Goal: Task Accomplishment & Management: Use online tool/utility

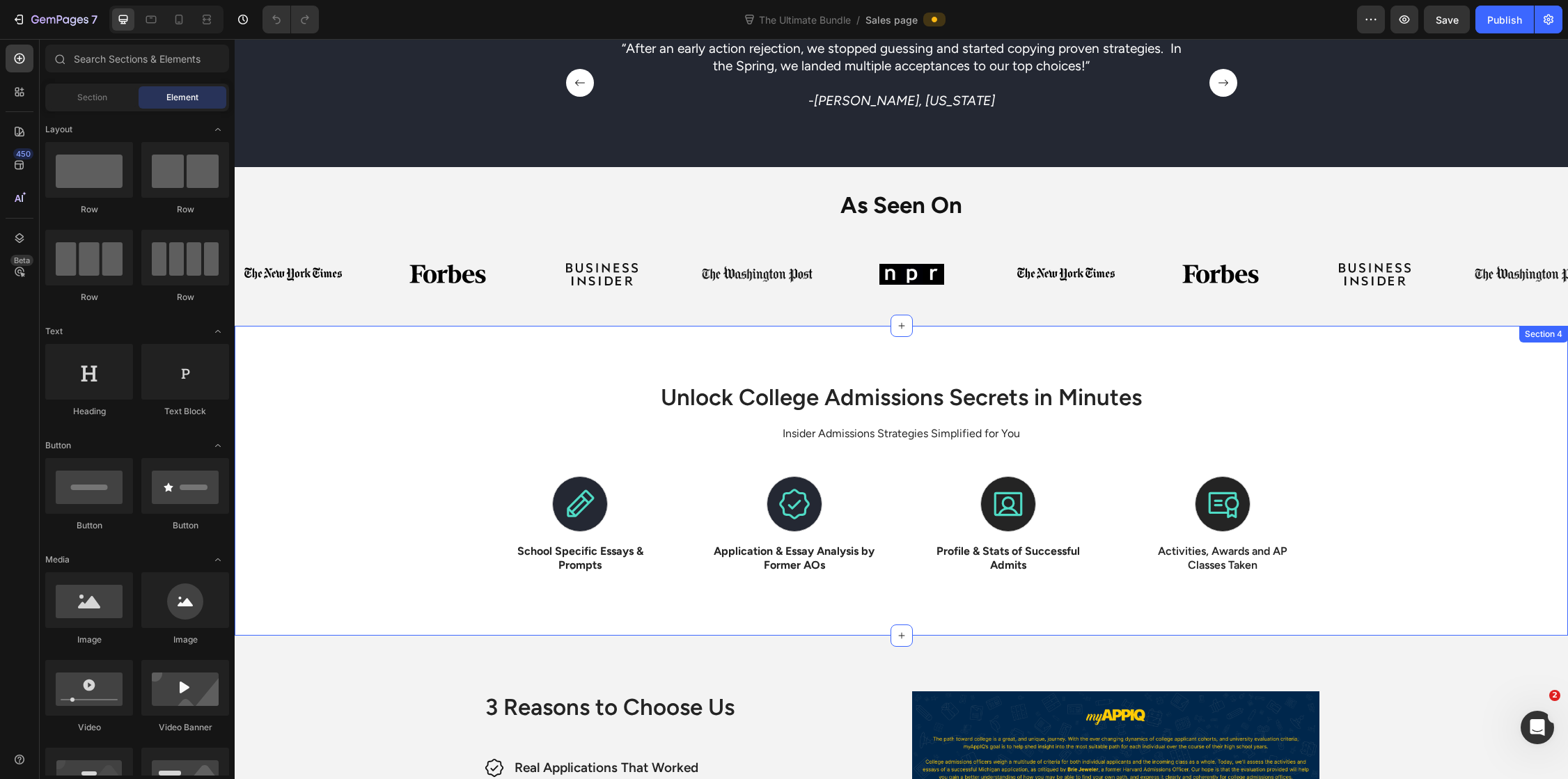
scroll to position [1108, 0]
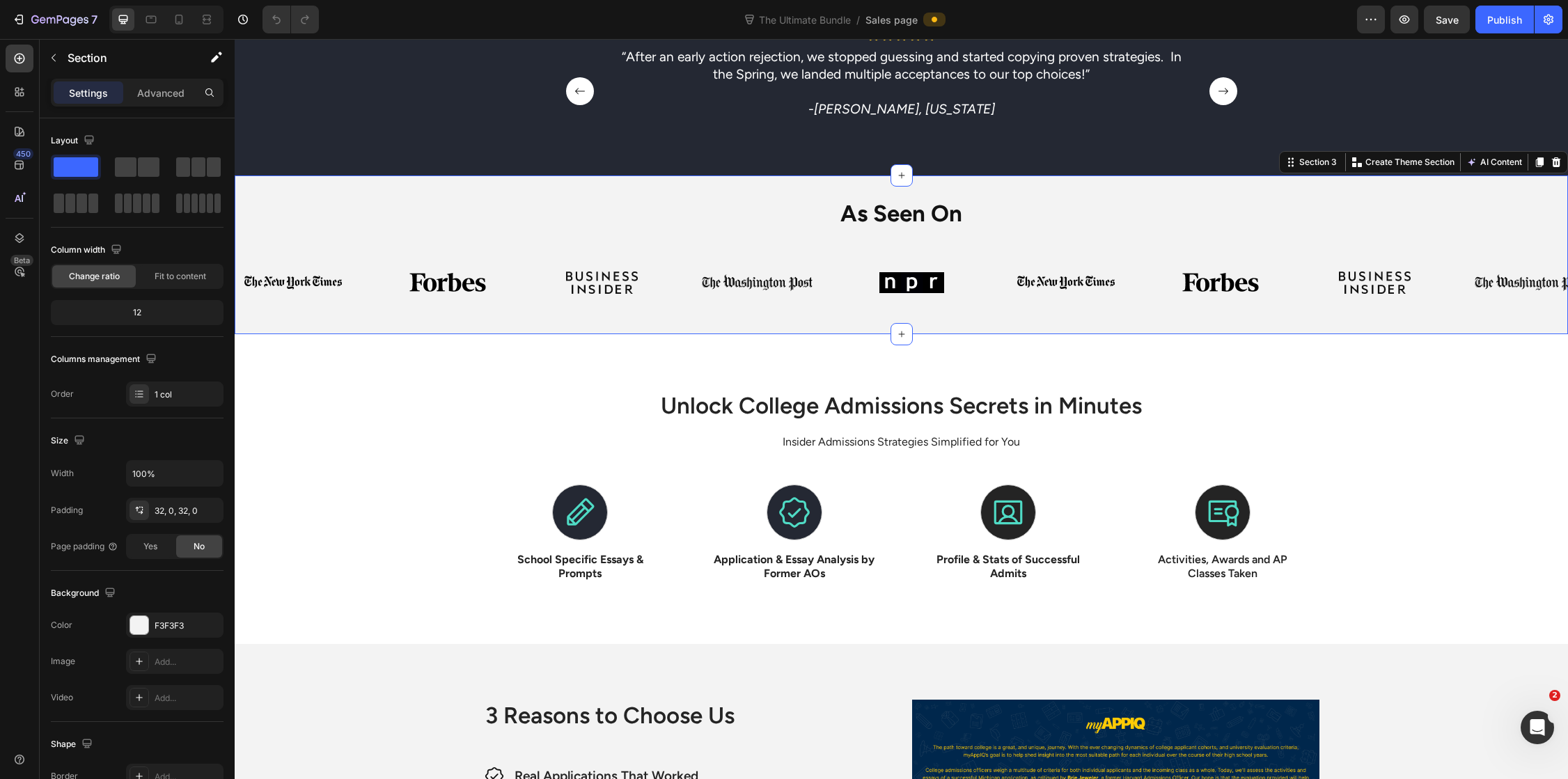
click at [1105, 232] on div "As Seen On Heading Image Image Image Image Image Image Image Image Image Image …" at bounding box center [901, 255] width 1333 height 114
click at [1550, 164] on icon at bounding box center [1556, 162] width 11 height 11
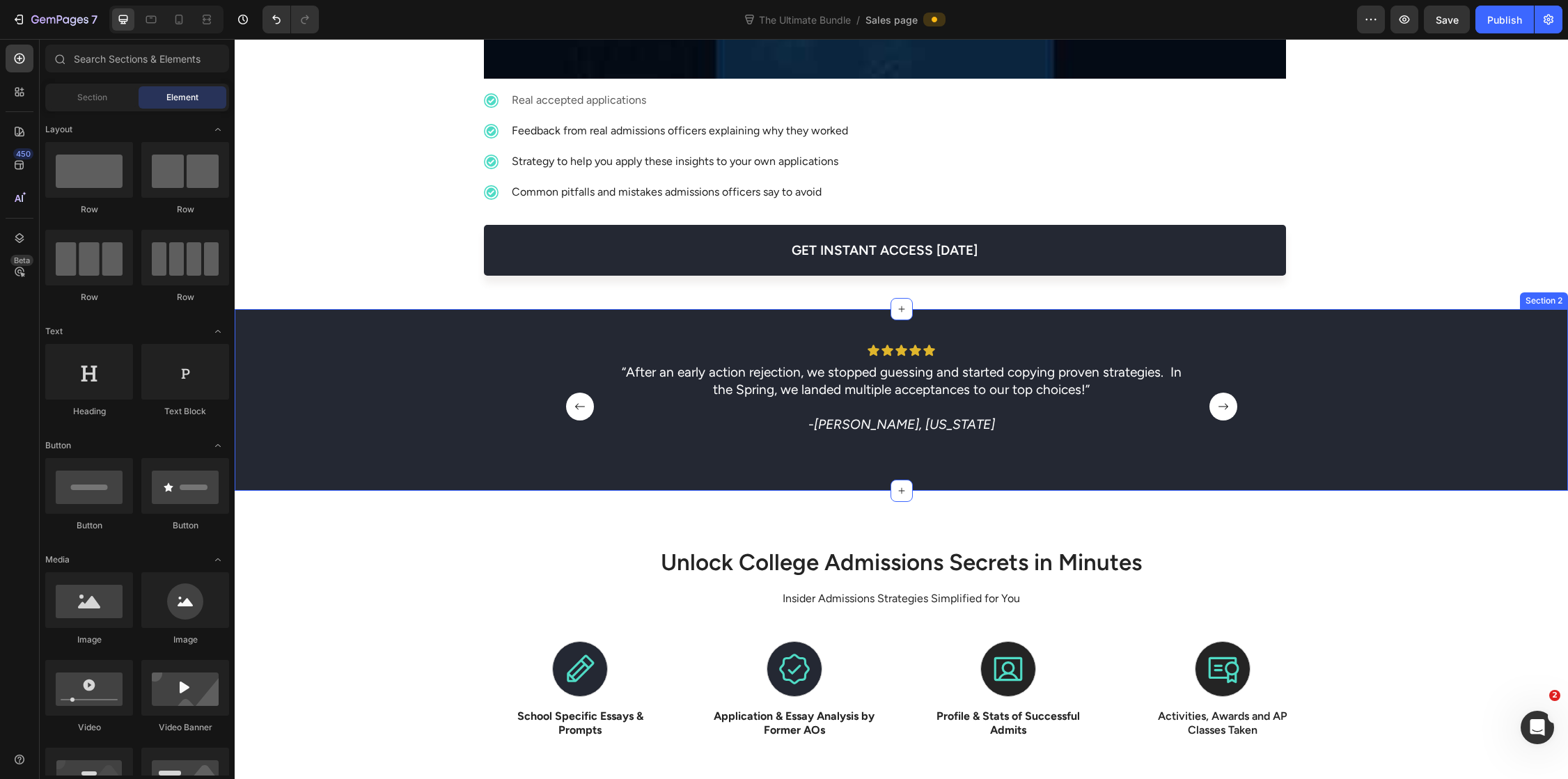
scroll to position [910, 0]
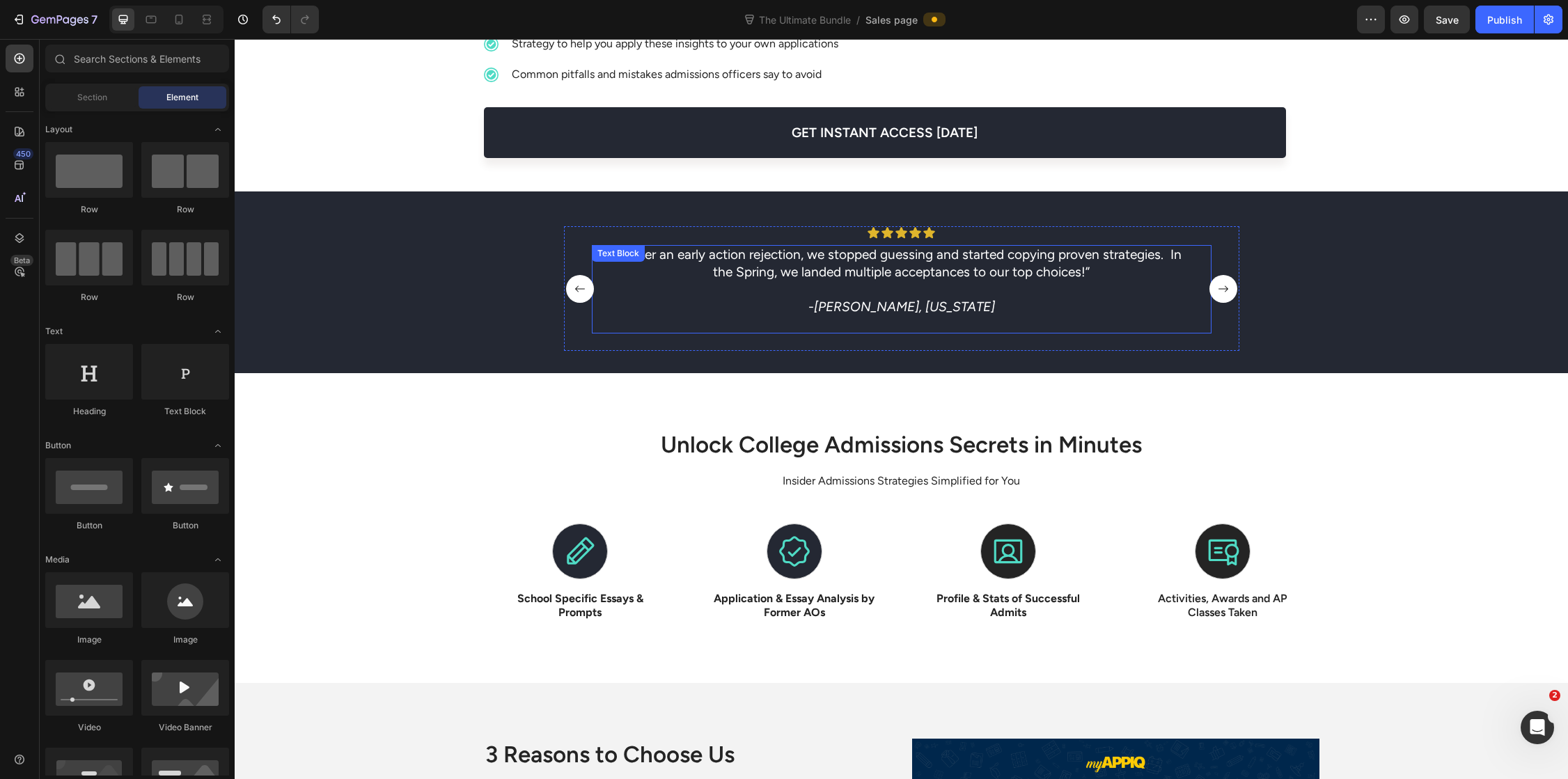
click at [824, 258] on p "“After an early action rejection, we stopped guessing and started copying prove…" at bounding box center [902, 263] width 572 height 34
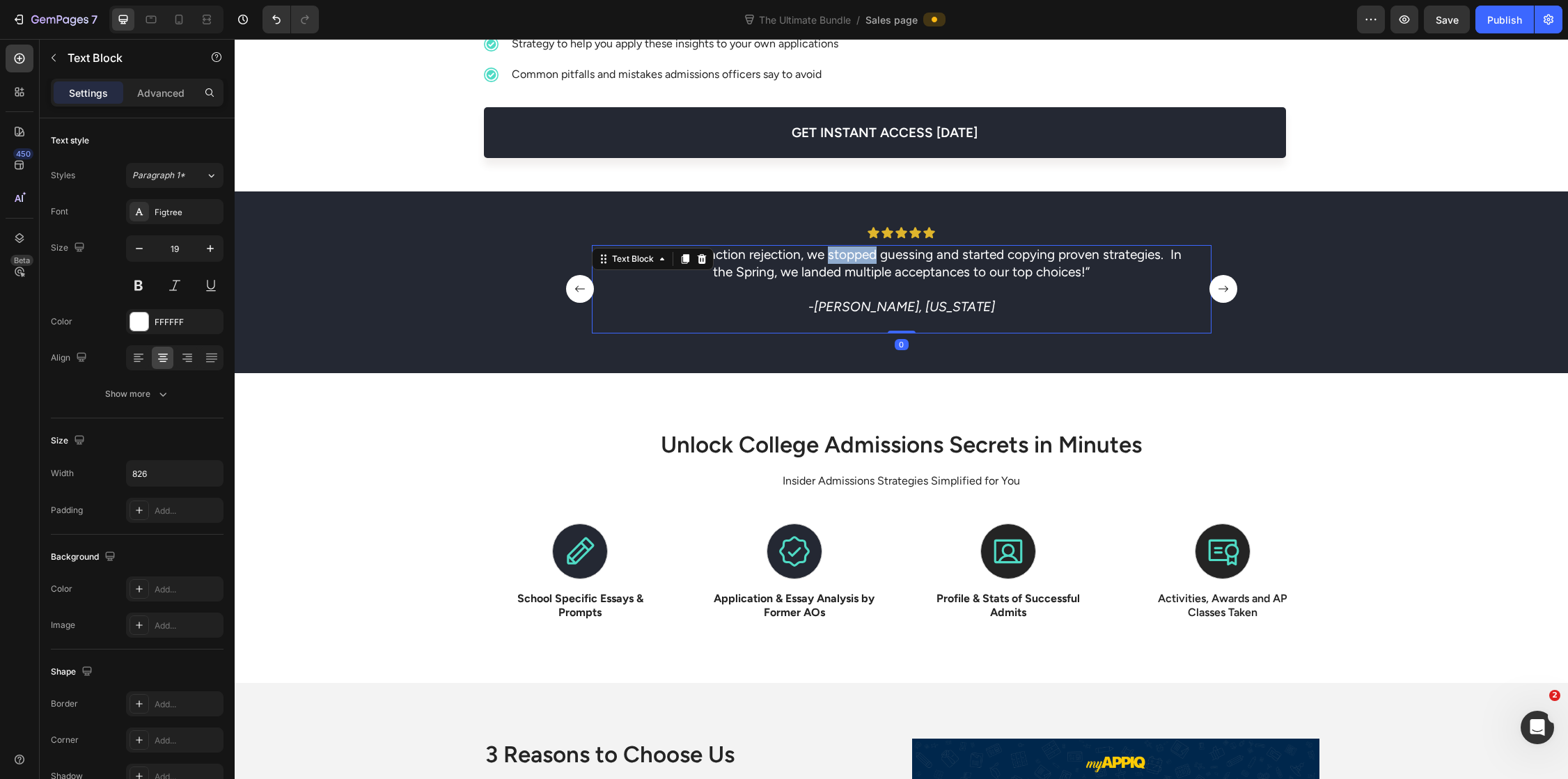
click at [824, 258] on p "“After an early action rejection, we stopped guessing and started copying prove…" at bounding box center [902, 263] width 572 height 34
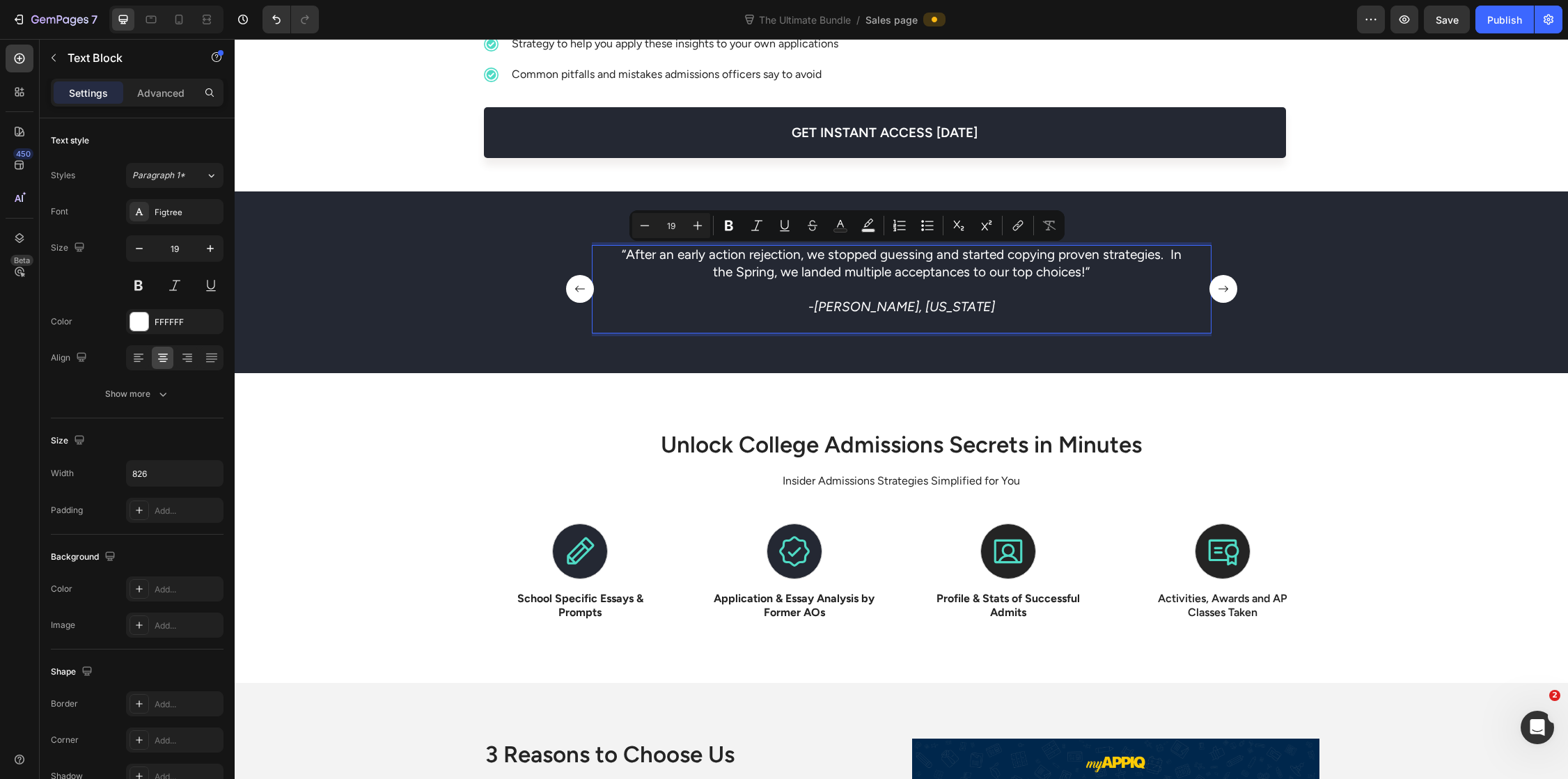
click at [803, 253] on p "“After an early action rejection, we stopped guessing and started copying prove…" at bounding box center [902, 263] width 572 height 34
click at [808, 256] on p "“After an early action rejection, we stopped guessing and started copying prove…" at bounding box center [902, 263] width 572 height 34
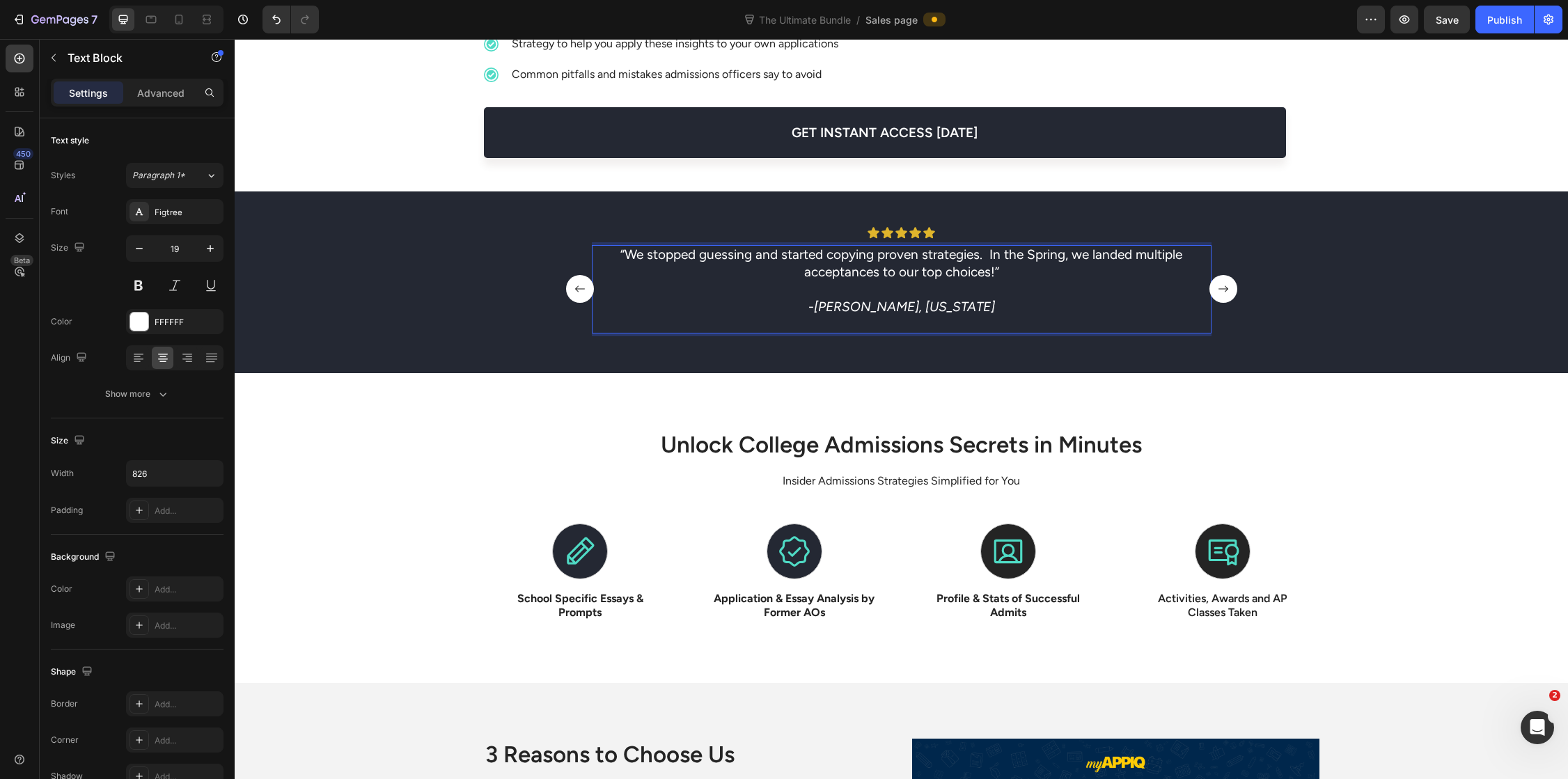
click at [1069, 256] on p "“We stopped guessing and started copying proven strategies. In the Spring, we l…" at bounding box center [902, 263] width 572 height 34
drag, startPoint x: 1076, startPoint y: 256, endPoint x: 985, endPoint y: 256, distance: 91.0
click at [985, 256] on p "“We stopped guessing and started copying proven strategies. In the Spring, we l…" at bounding box center [902, 263] width 572 height 34
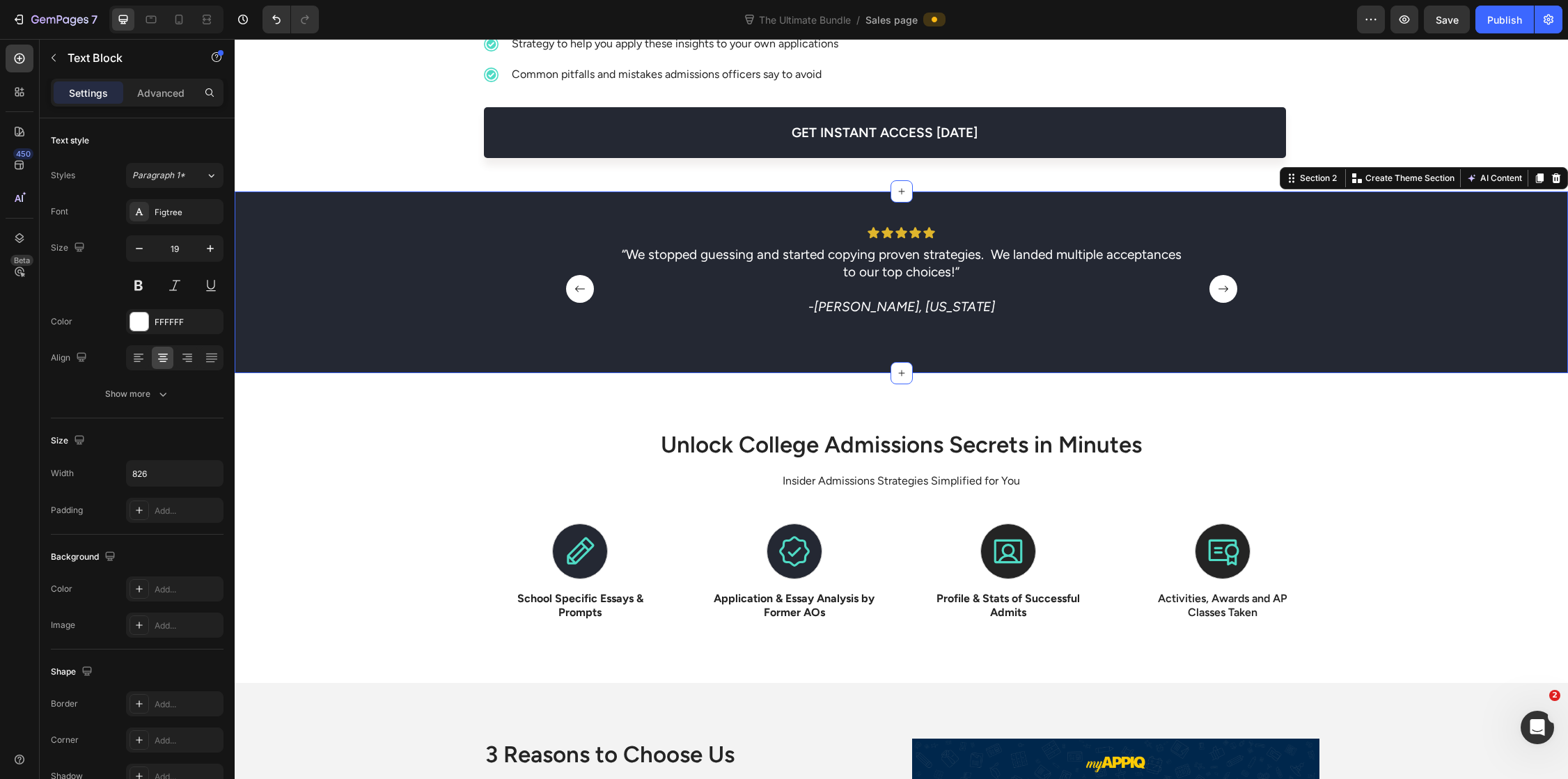
drag, startPoint x: 1241, startPoint y: 339, endPoint x: 1224, endPoint y: 313, distance: 31.1
click at [1241, 339] on div "Icon Icon Icon Icon Icon Icon List “We stopped guessing and started copying pro…" at bounding box center [901, 299] width 1333 height 147
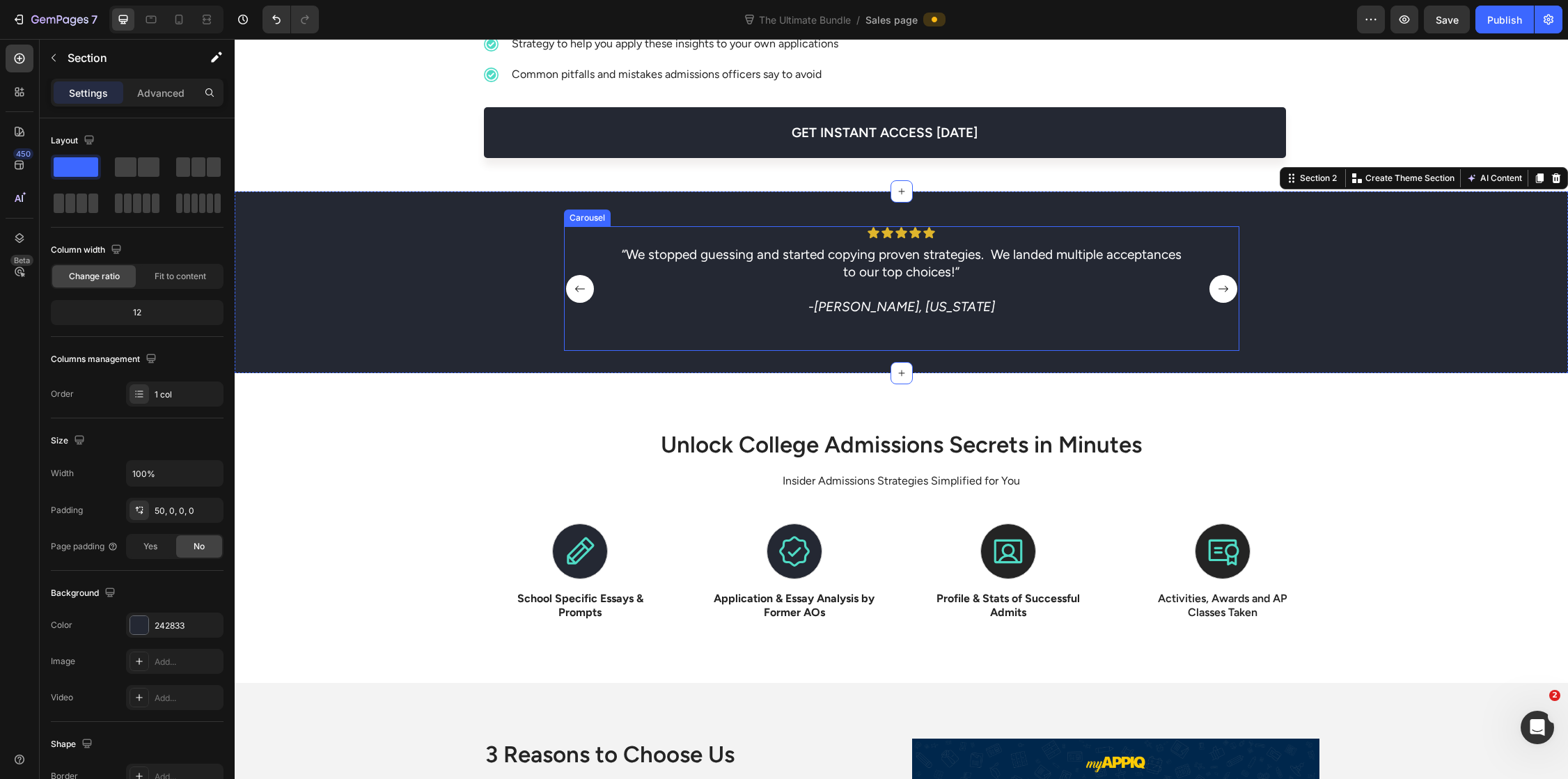
click at [1216, 289] on rect "Carousel Next Arrow" at bounding box center [1222, 288] width 28 height 28
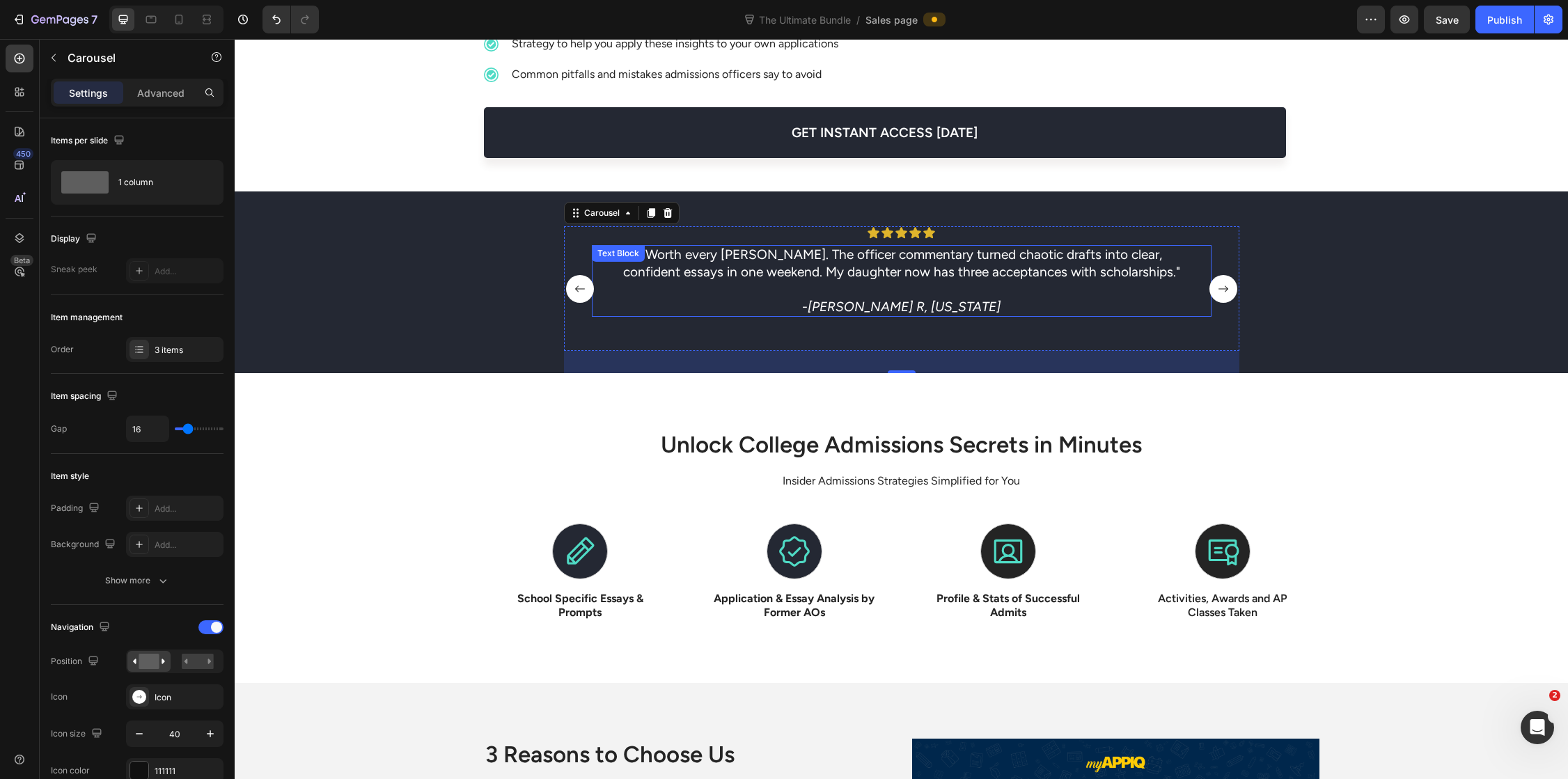
click at [769, 256] on p ""Worth every [PERSON_NAME]. The officer commentary turned chaotic drafts into c…" at bounding box center [902, 263] width 572 height 34
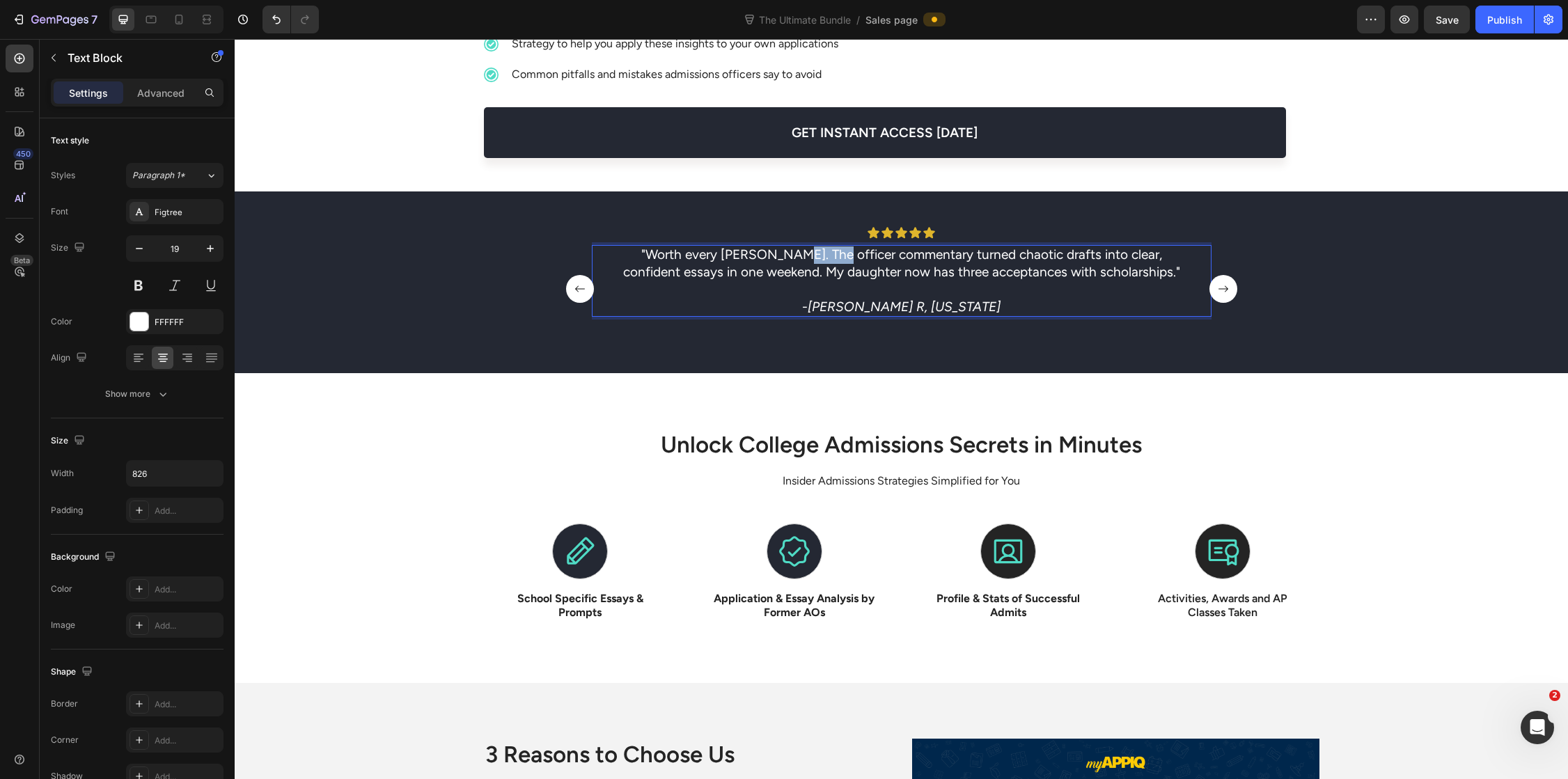
click at [769, 256] on p ""Worth every [PERSON_NAME]. The officer commentary turned chaotic drafts into c…" at bounding box center [902, 263] width 572 height 34
click at [765, 275] on p ""Worth every [PERSON_NAME]. The AO commentary turned chaotic drafts into clear,…" at bounding box center [902, 263] width 572 height 34
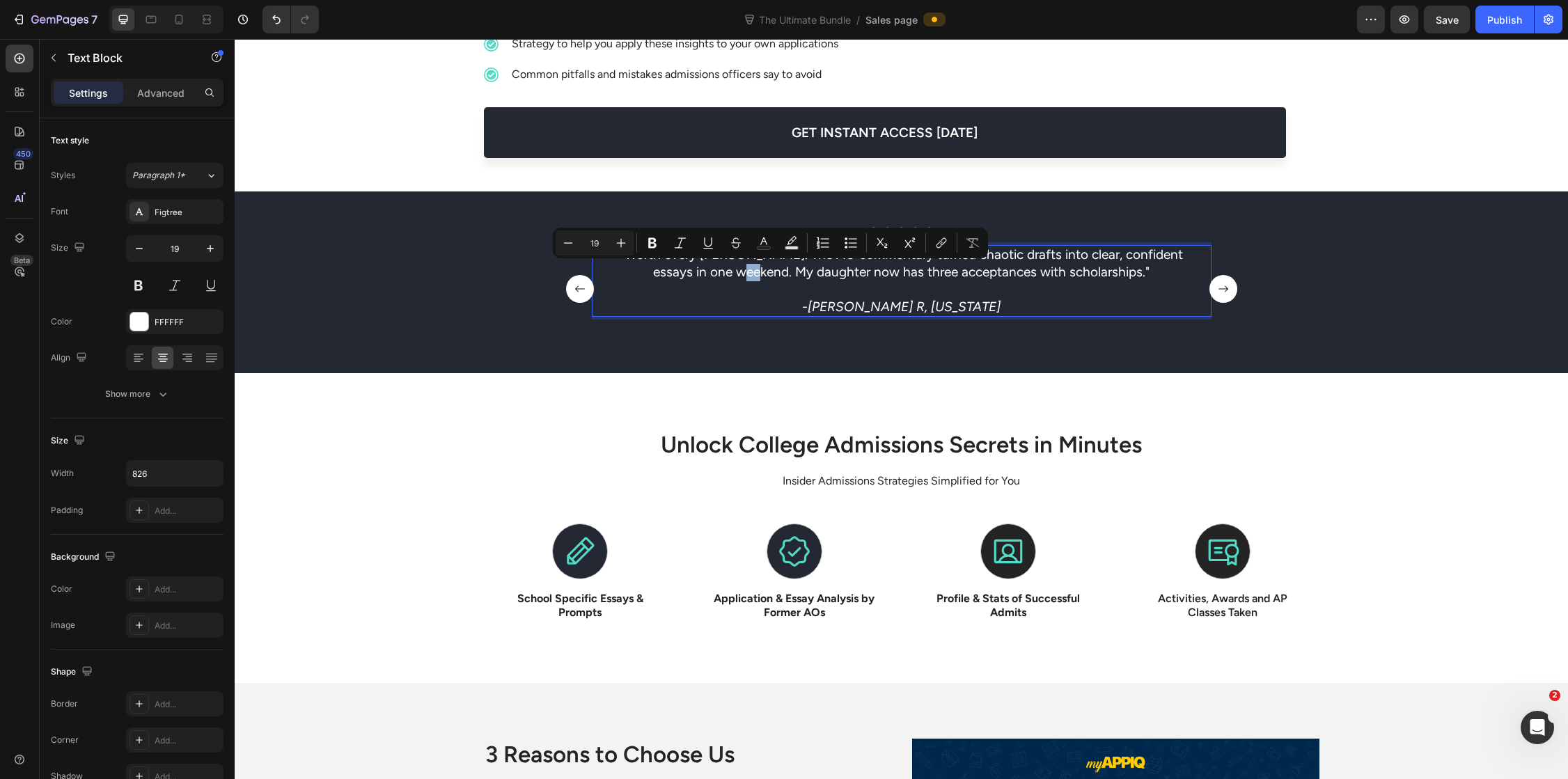
click at [769, 274] on p ""Worth every [PERSON_NAME]. The AO commentary turned chaotic drafts into clear,…" at bounding box center [902, 263] width 572 height 34
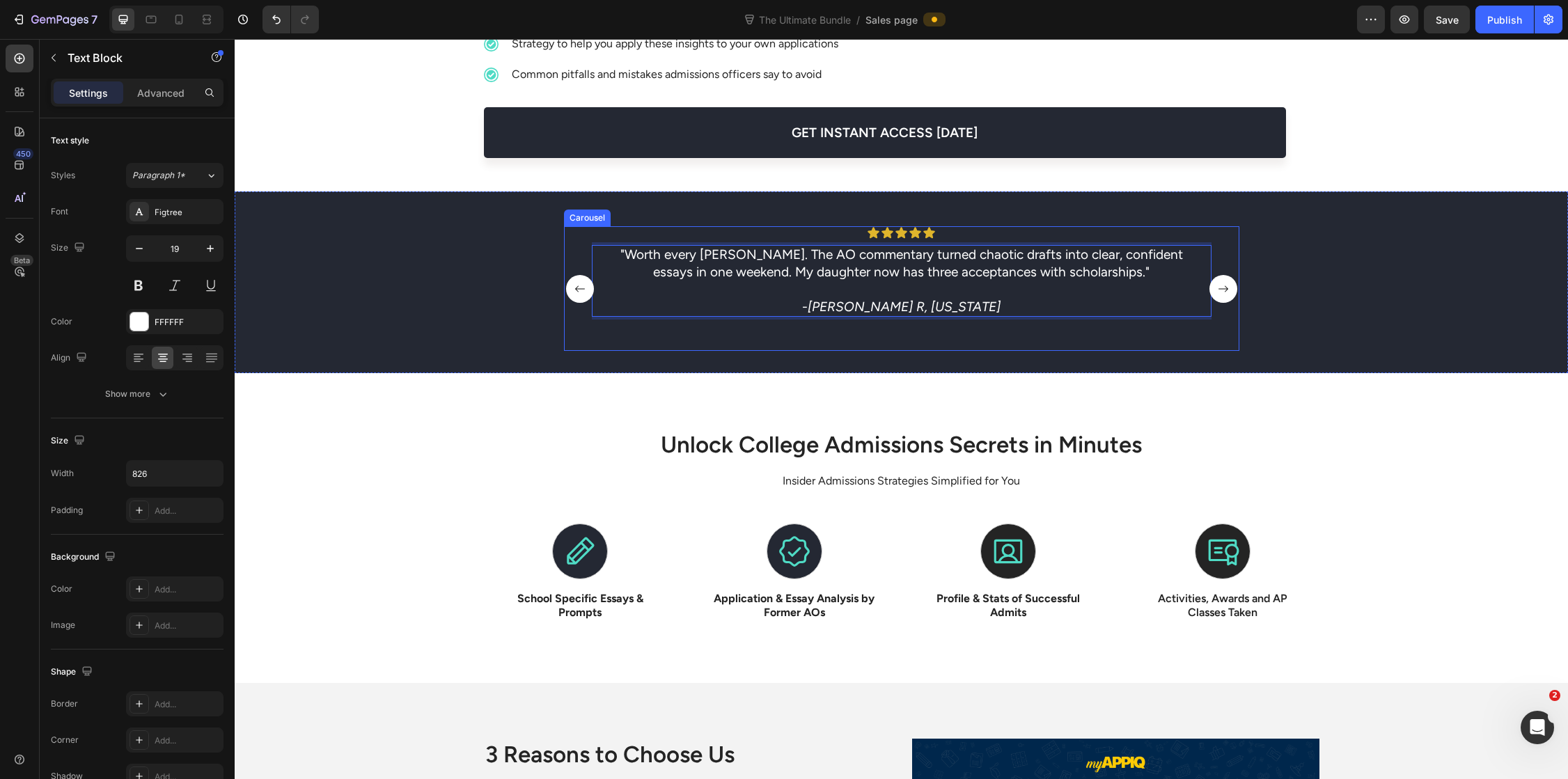
click at [1212, 291] on rect "Carousel Next Arrow" at bounding box center [1222, 288] width 28 height 28
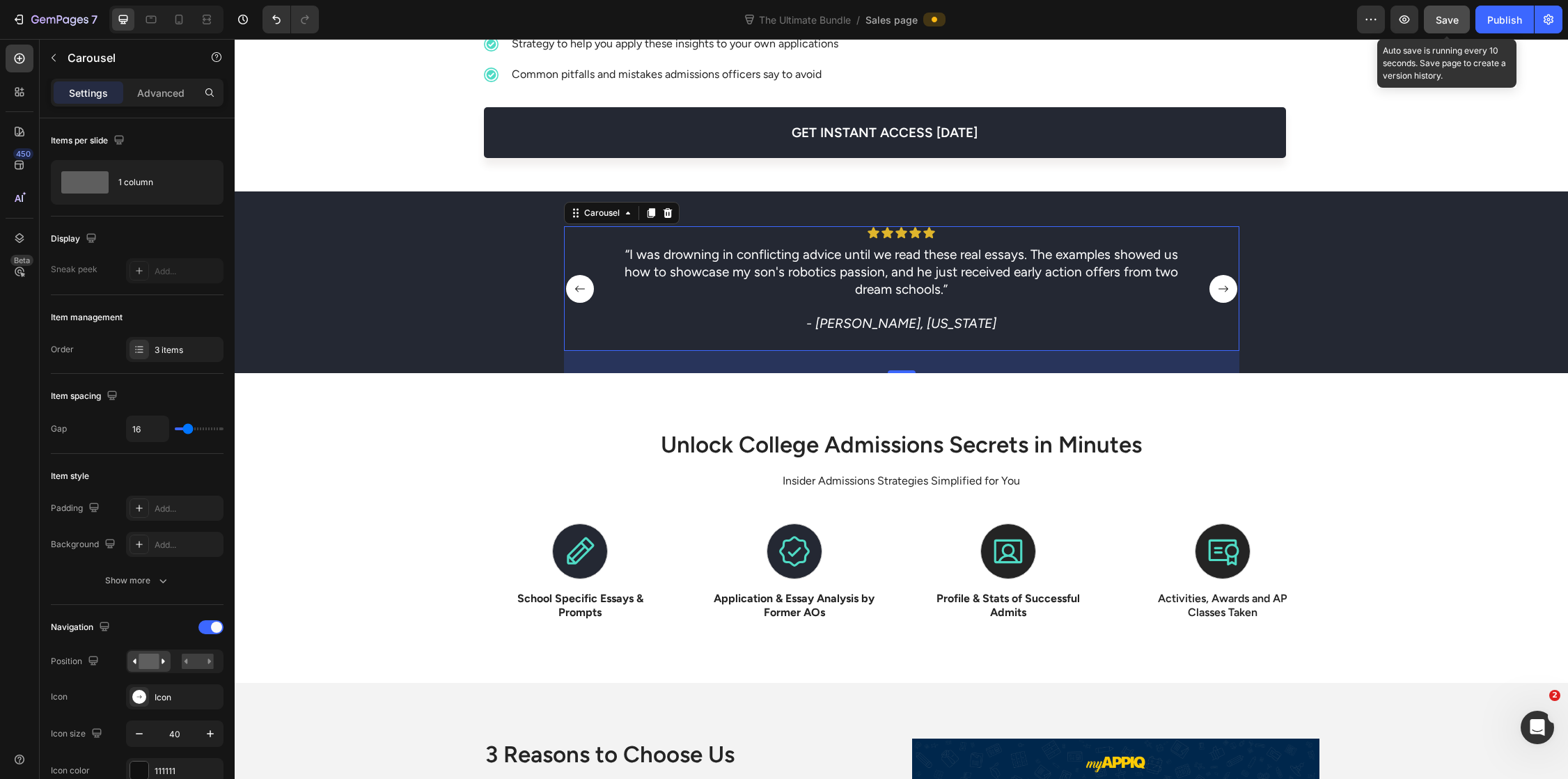
click at [1443, 14] on span "Save" at bounding box center [1446, 20] width 23 height 11
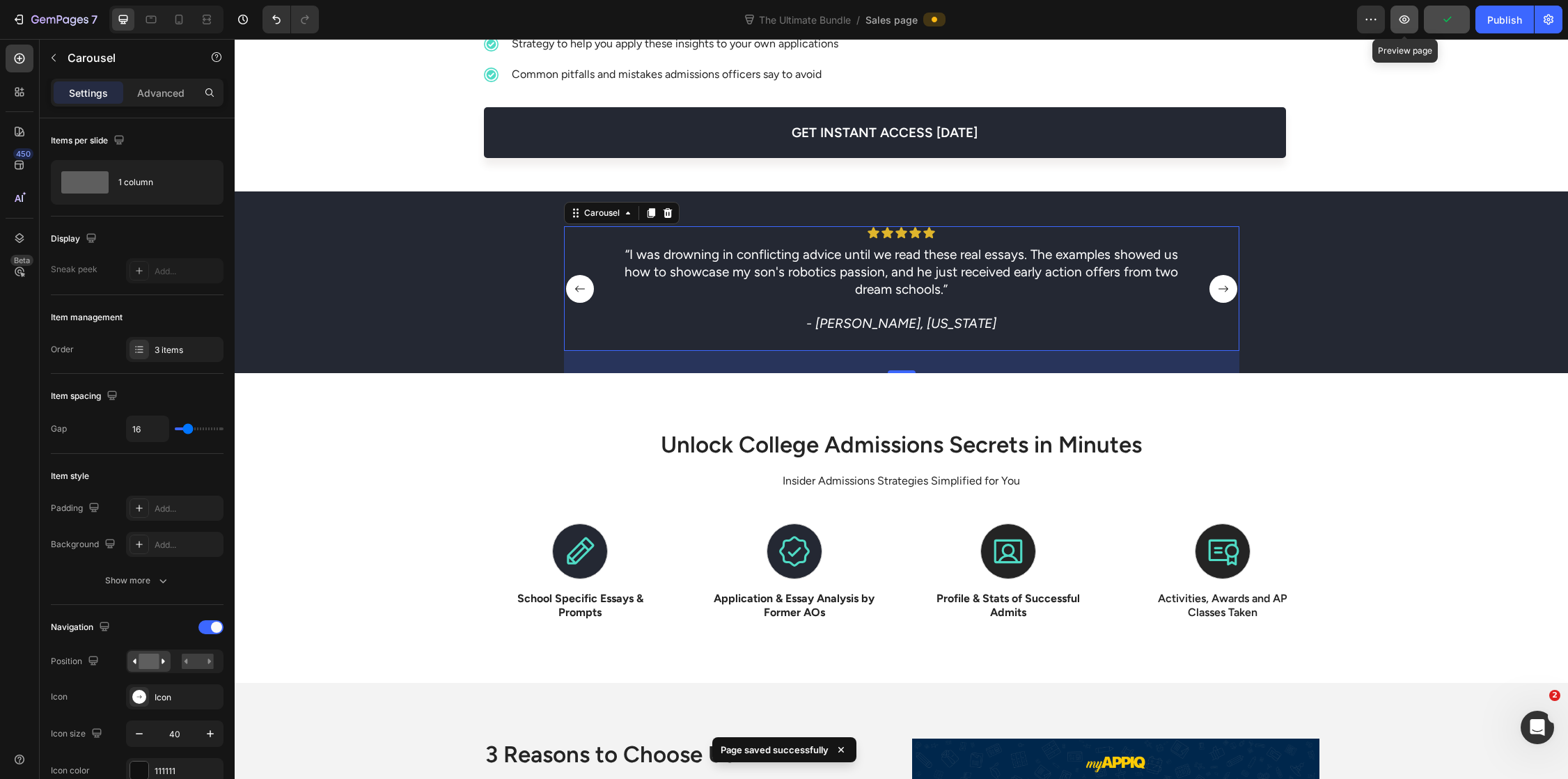
click at [1407, 22] on icon "button" at bounding box center [1404, 19] width 10 height 9
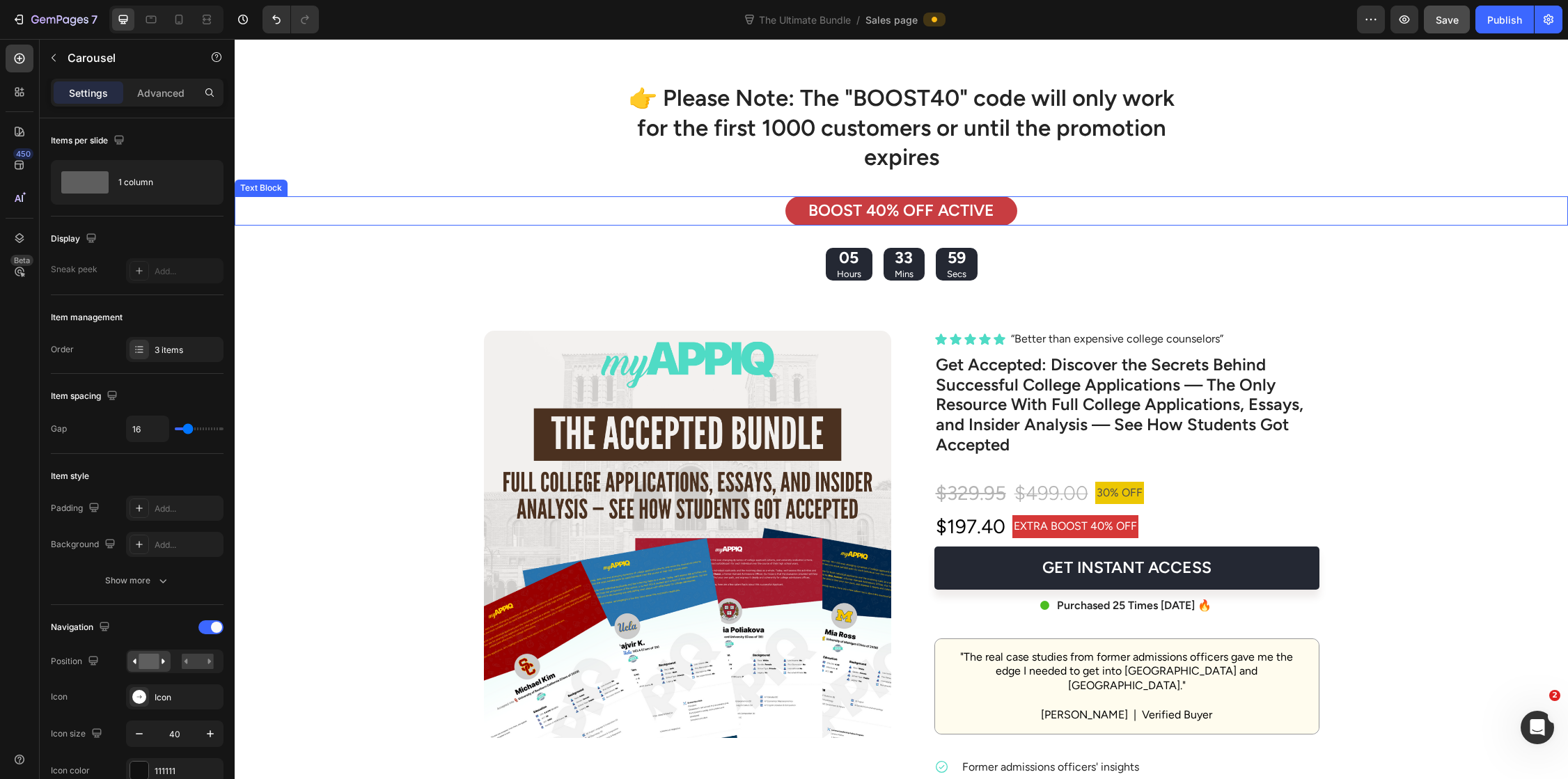
scroll to position [3643, 0]
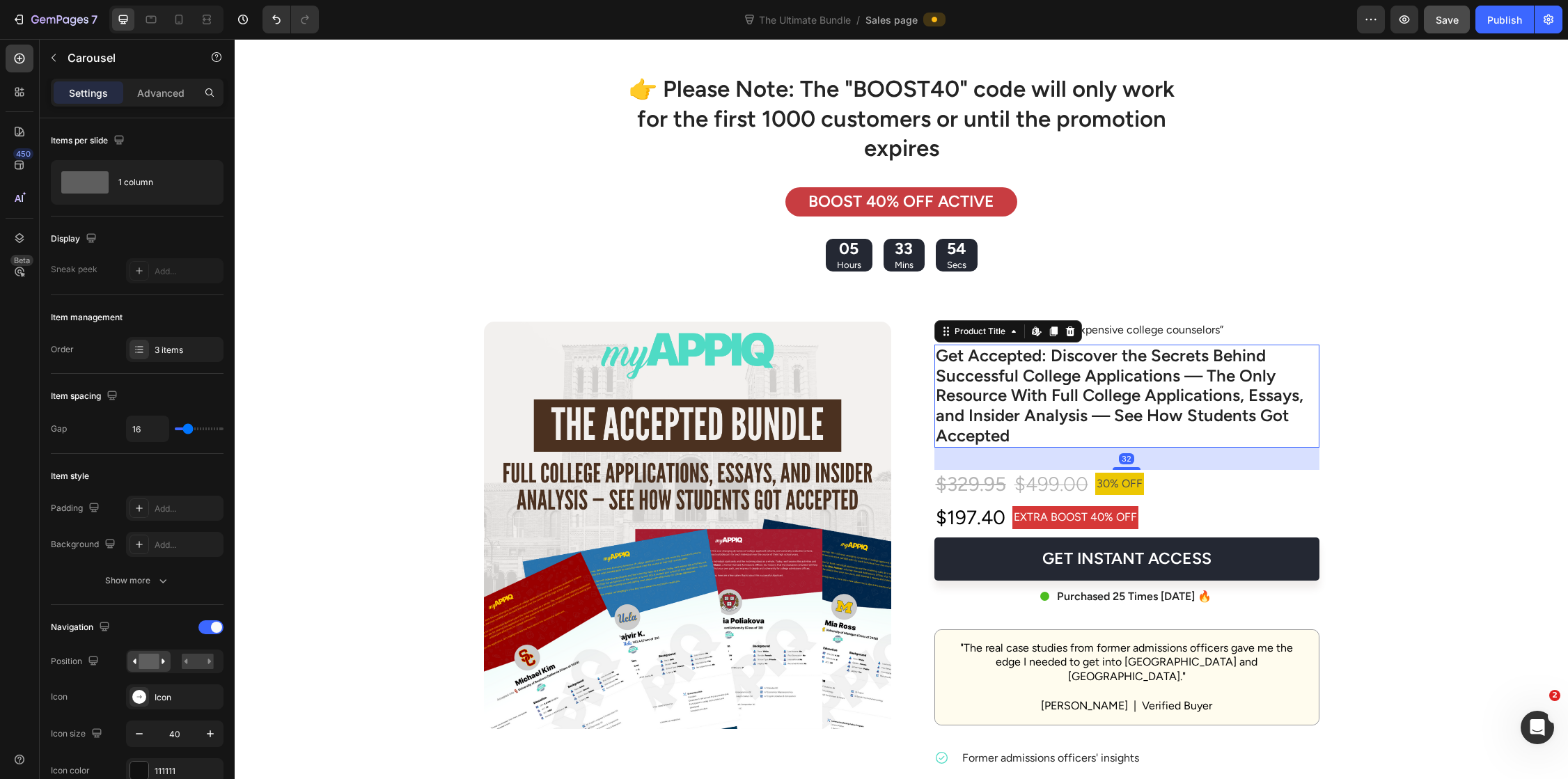
click at [977, 363] on h2 "Get Accepted: Discover the Secrets Behind Successful College Applications — The…" at bounding box center [1126, 396] width 385 height 103
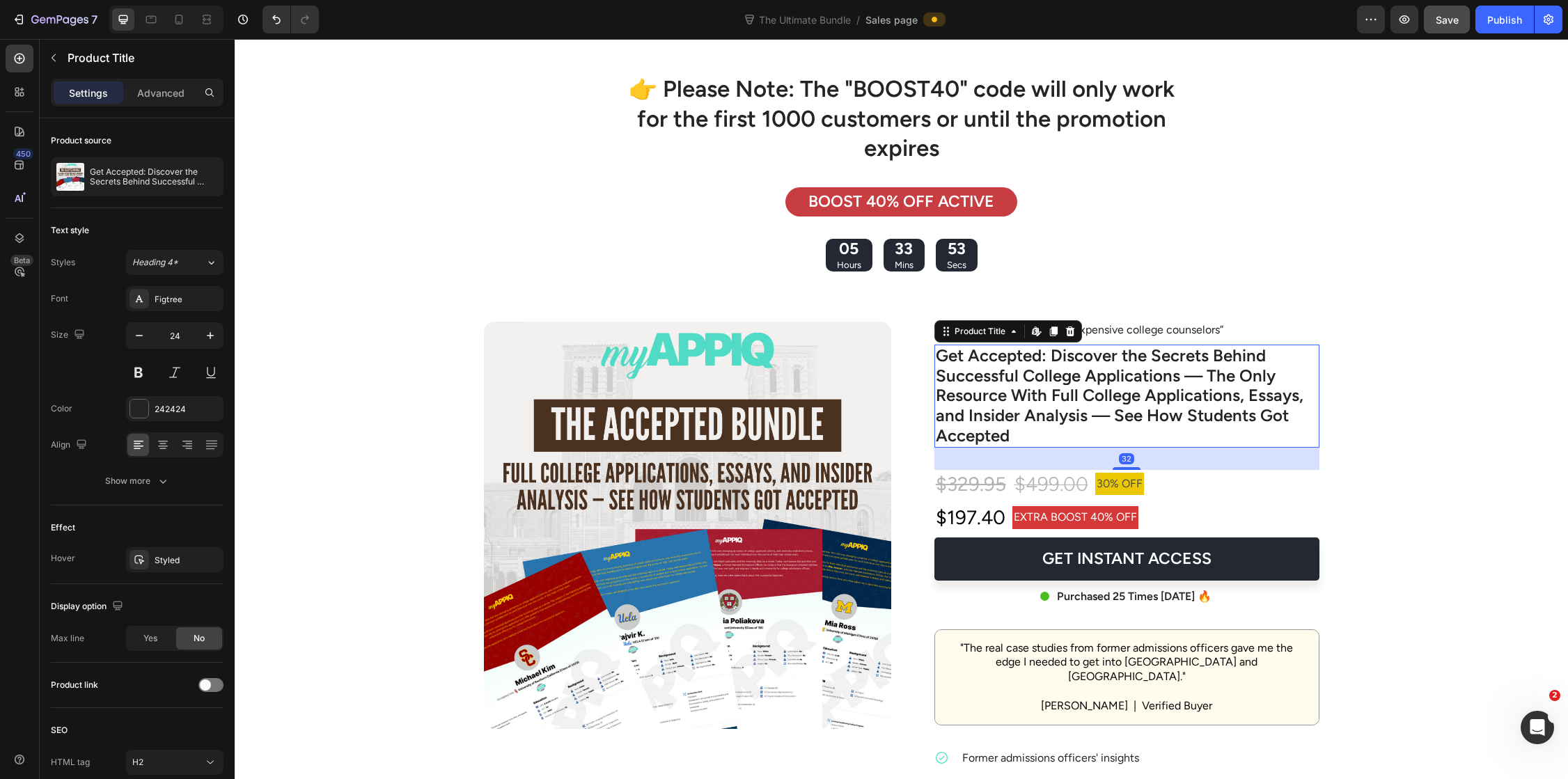
click at [975, 365] on h2 "Get Accepted: Discover the Secrets Behind Successful College Applications — The…" at bounding box center [1126, 396] width 385 height 103
click at [1016, 402] on h2 "Get Accepted: Discover the Secrets Behind Successful College Applications — The…" at bounding box center [1126, 396] width 385 height 103
click at [204, 179] on icon "button" at bounding box center [210, 177] width 11 height 11
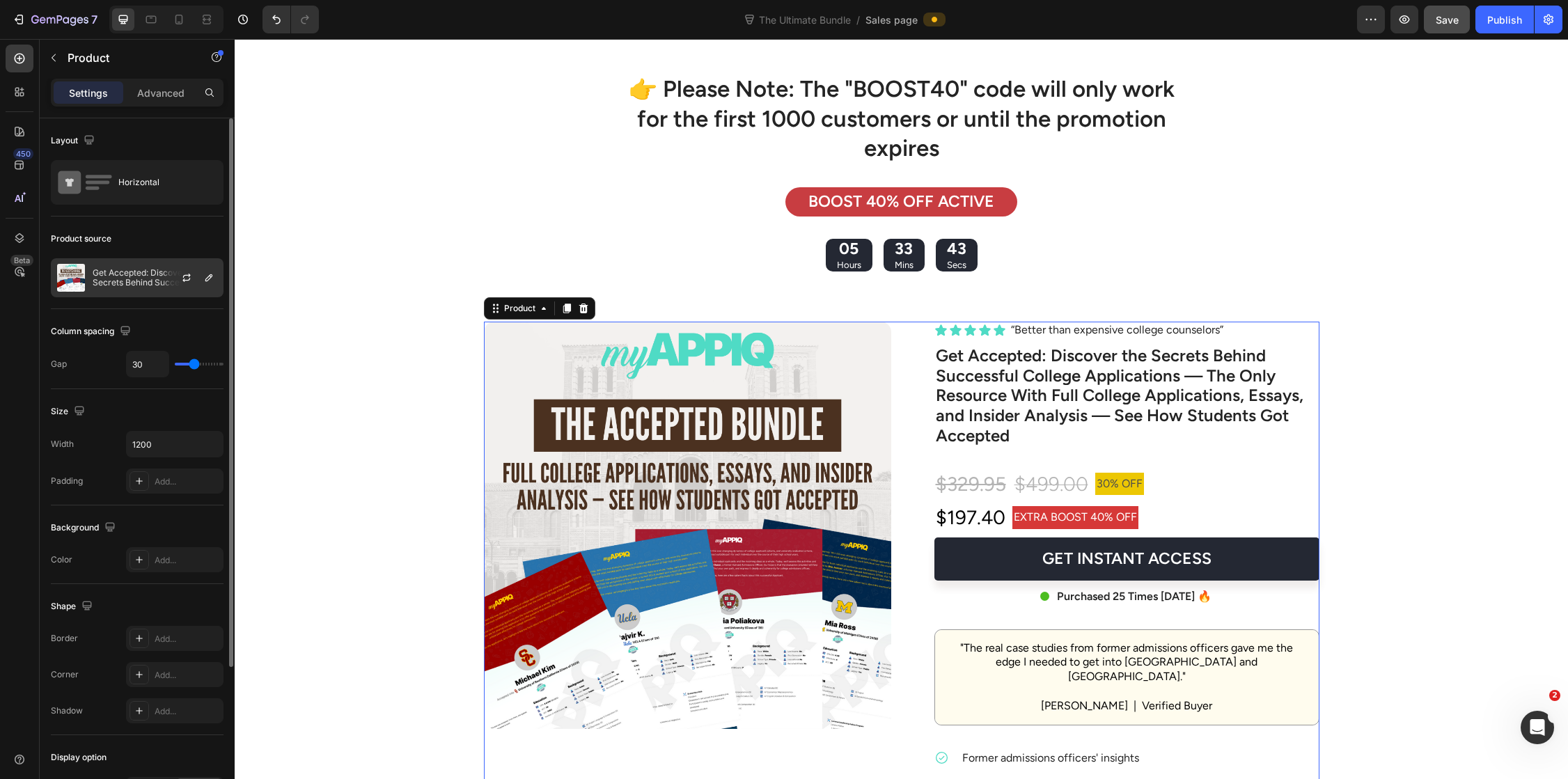
click at [159, 268] on p "Get Accepted: Discover the Secrets Behind Successful College Applications — The…" at bounding box center [154, 277] width 124 height 20
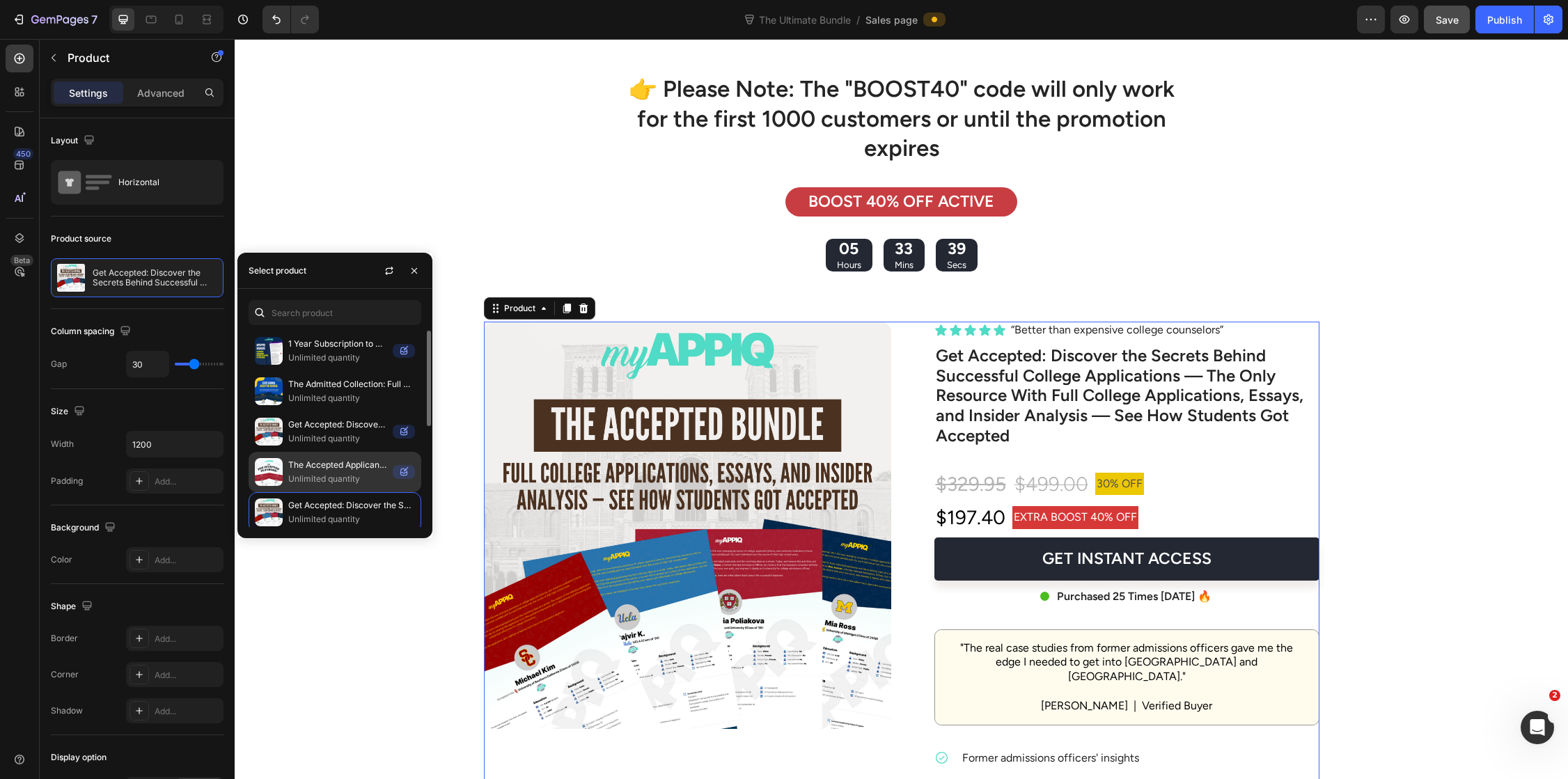
click at [315, 462] on p "The Accepted Applicants’ Playbook: Full Essays & Applications from Highly Selec…" at bounding box center [337, 465] width 99 height 14
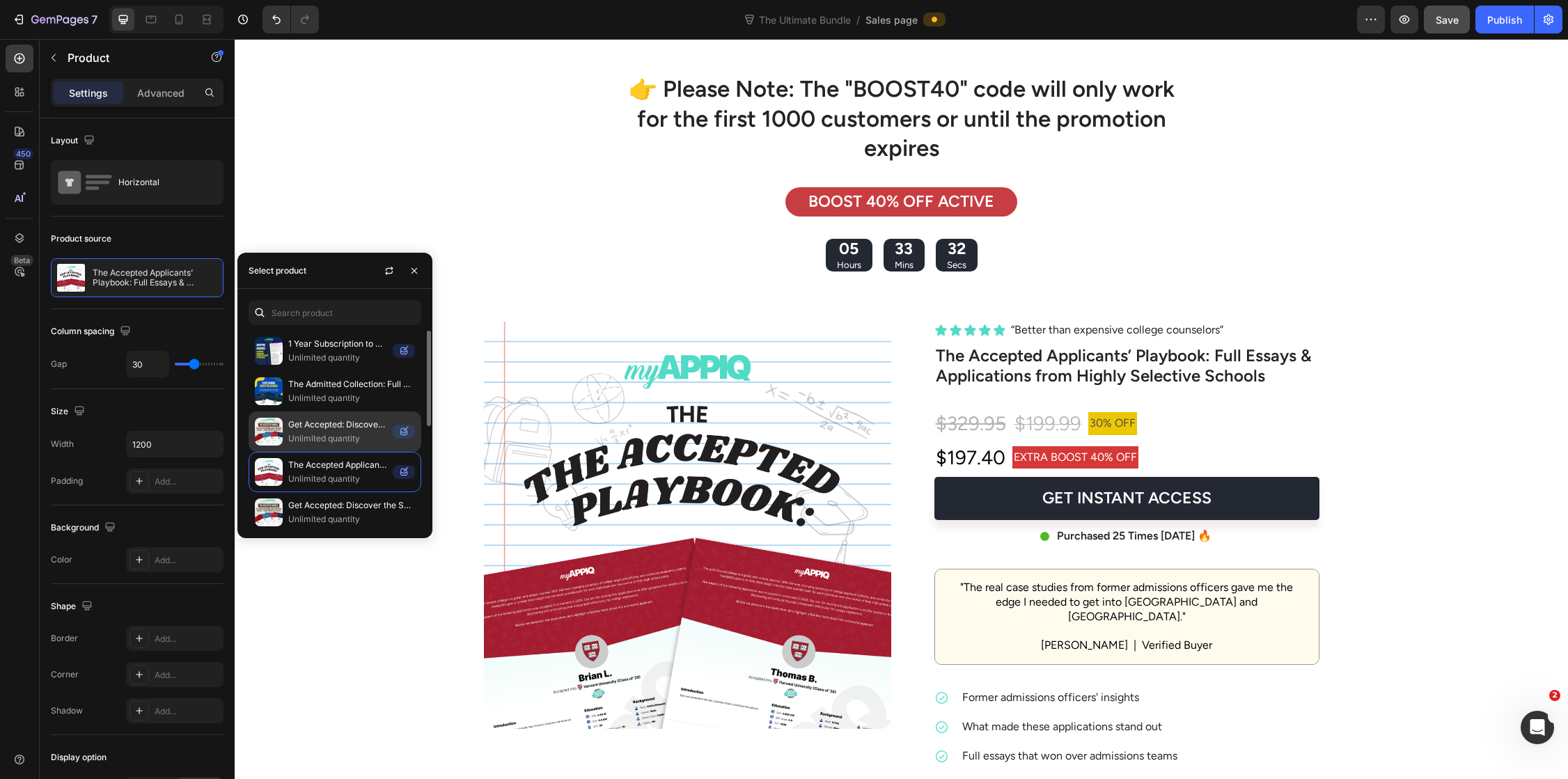
click at [316, 436] on p "Unlimited quantity" at bounding box center [337, 438] width 99 height 14
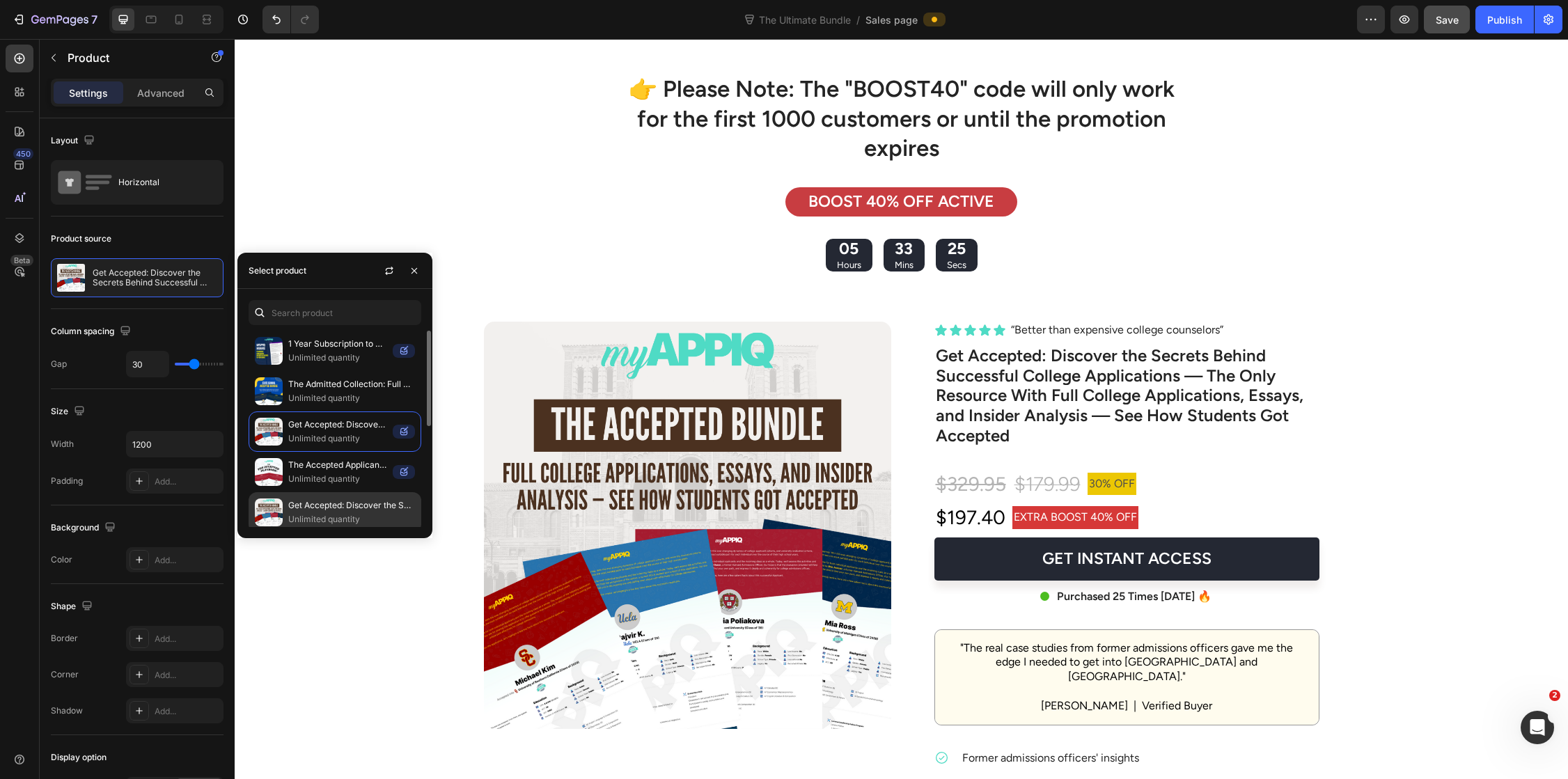
click at [314, 514] on p "Unlimited quantity" at bounding box center [351, 519] width 126 height 14
click at [335, 472] on p "Unlimited quantity" at bounding box center [337, 479] width 99 height 14
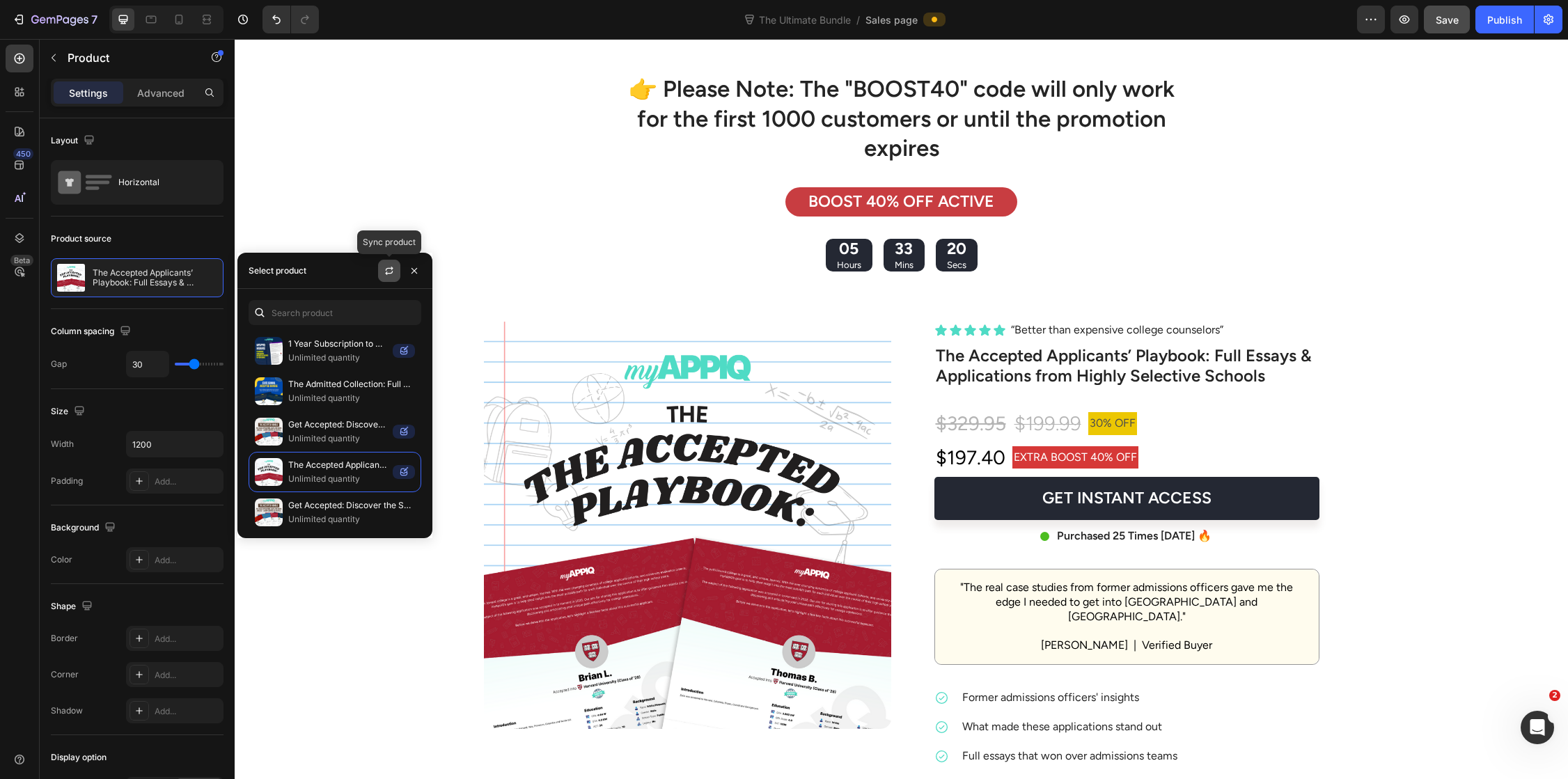
click at [387, 272] on icon "button" at bounding box center [389, 273] width 8 height 4
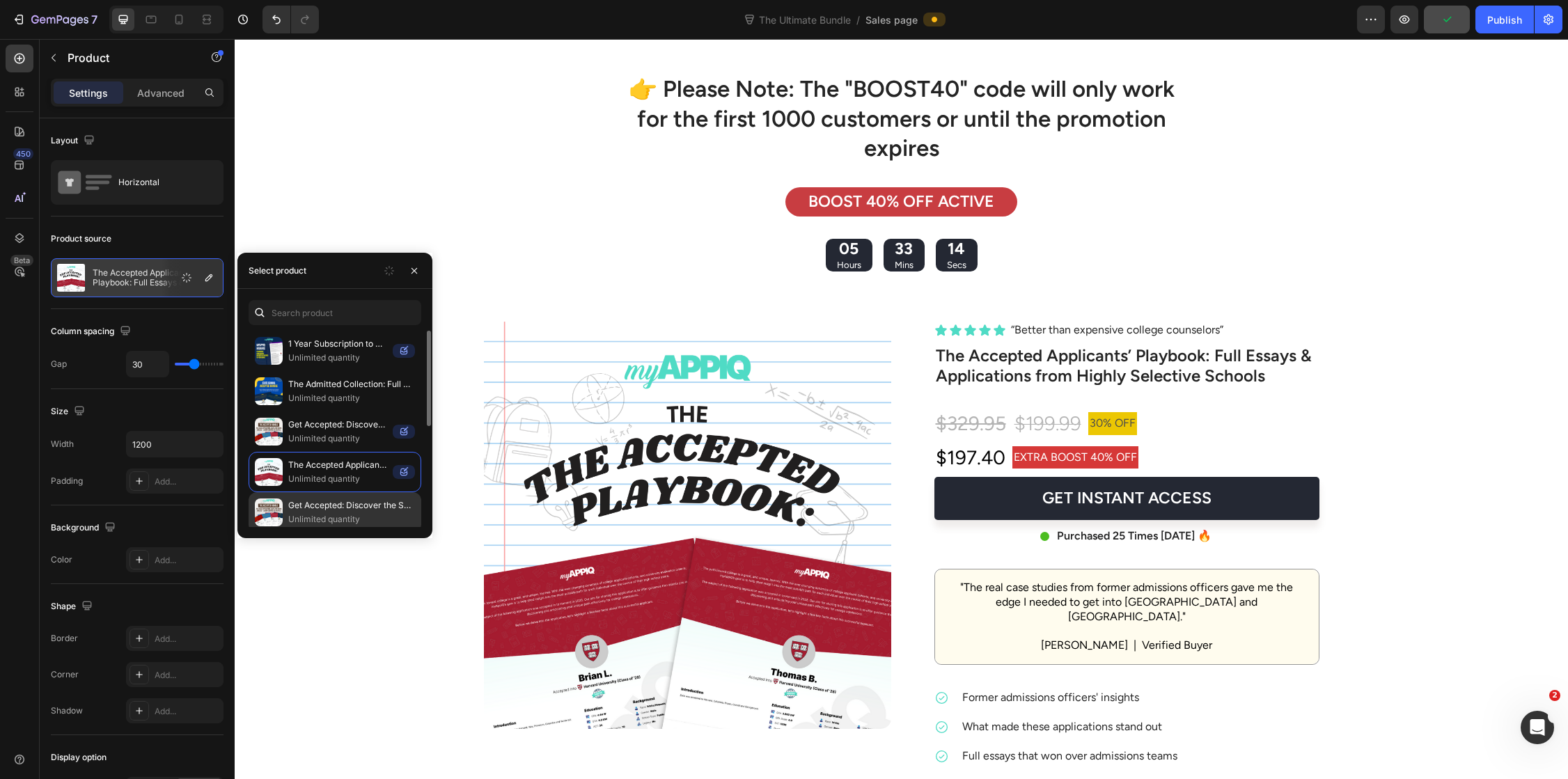
click at [345, 505] on p "Get Accepted: Discover the Secrets Behind Successful College Applications — The…" at bounding box center [351, 504] width 126 height 14
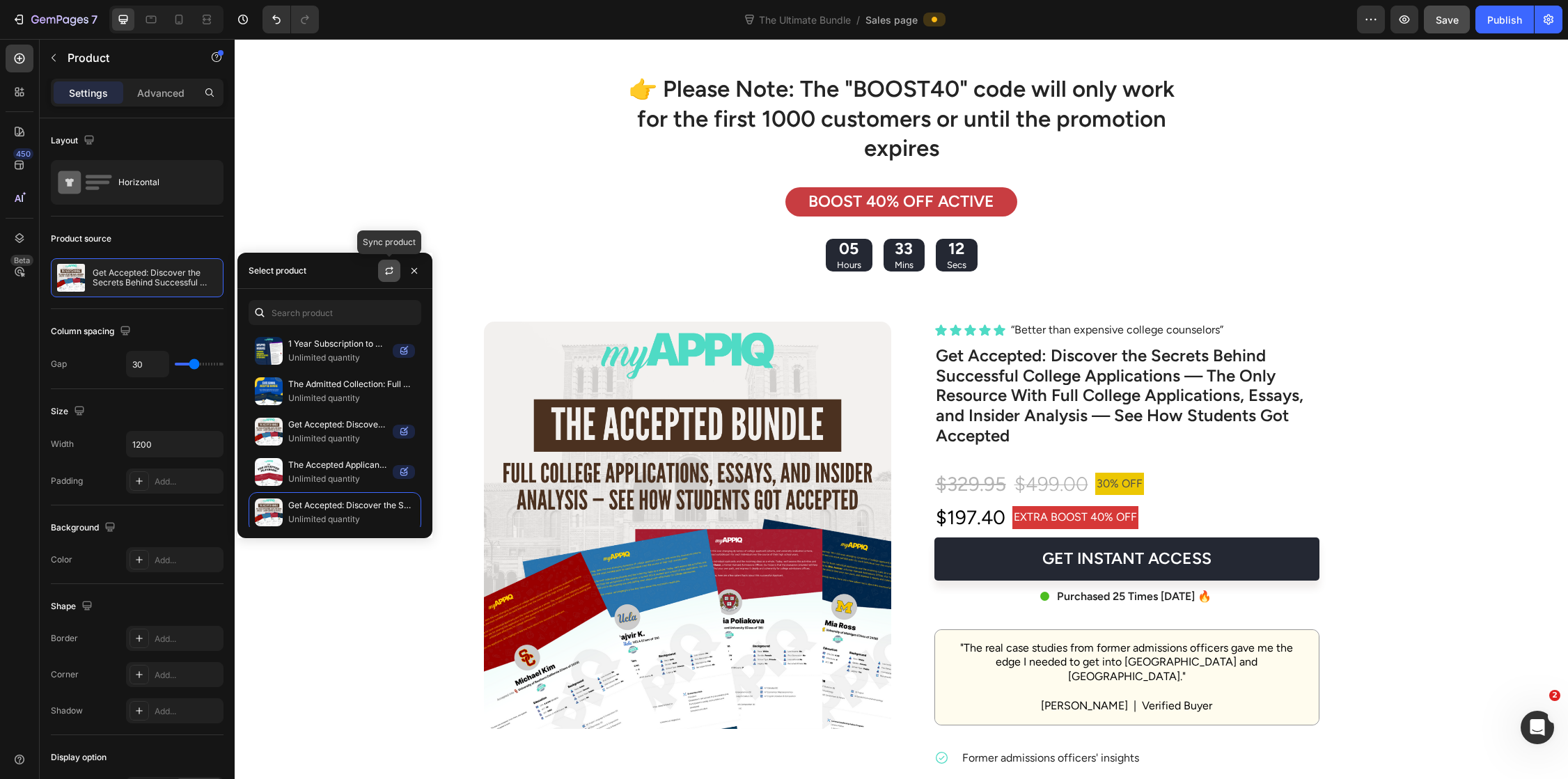
click at [392, 274] on icon "button" at bounding box center [390, 271] width 11 height 11
click at [339, 438] on p "Unlimited quantity" at bounding box center [337, 438] width 99 height 14
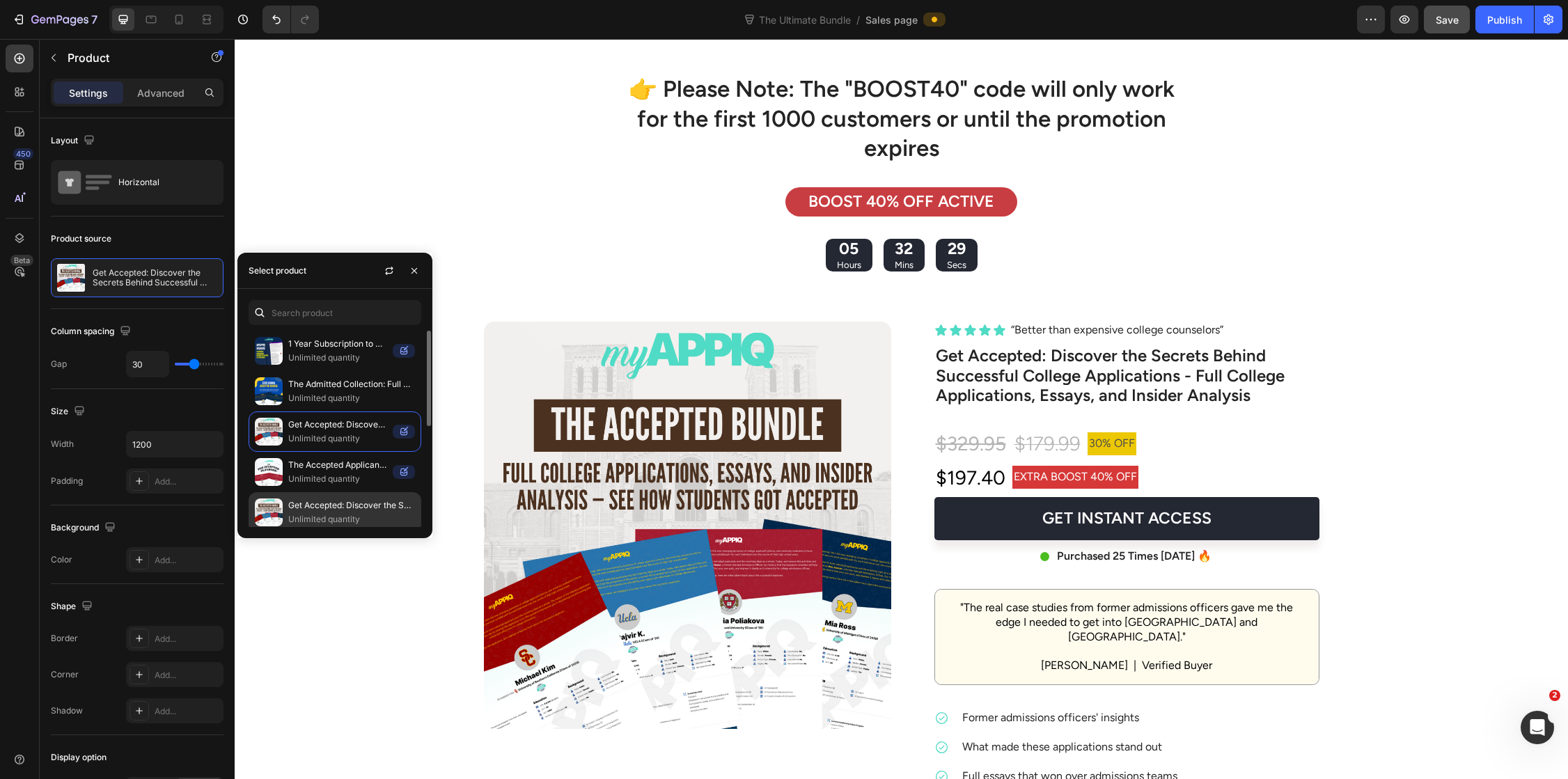
click at [333, 510] on p "Get Accepted: Discover the Secrets Behind Successful College Applications — The…" at bounding box center [351, 504] width 126 height 14
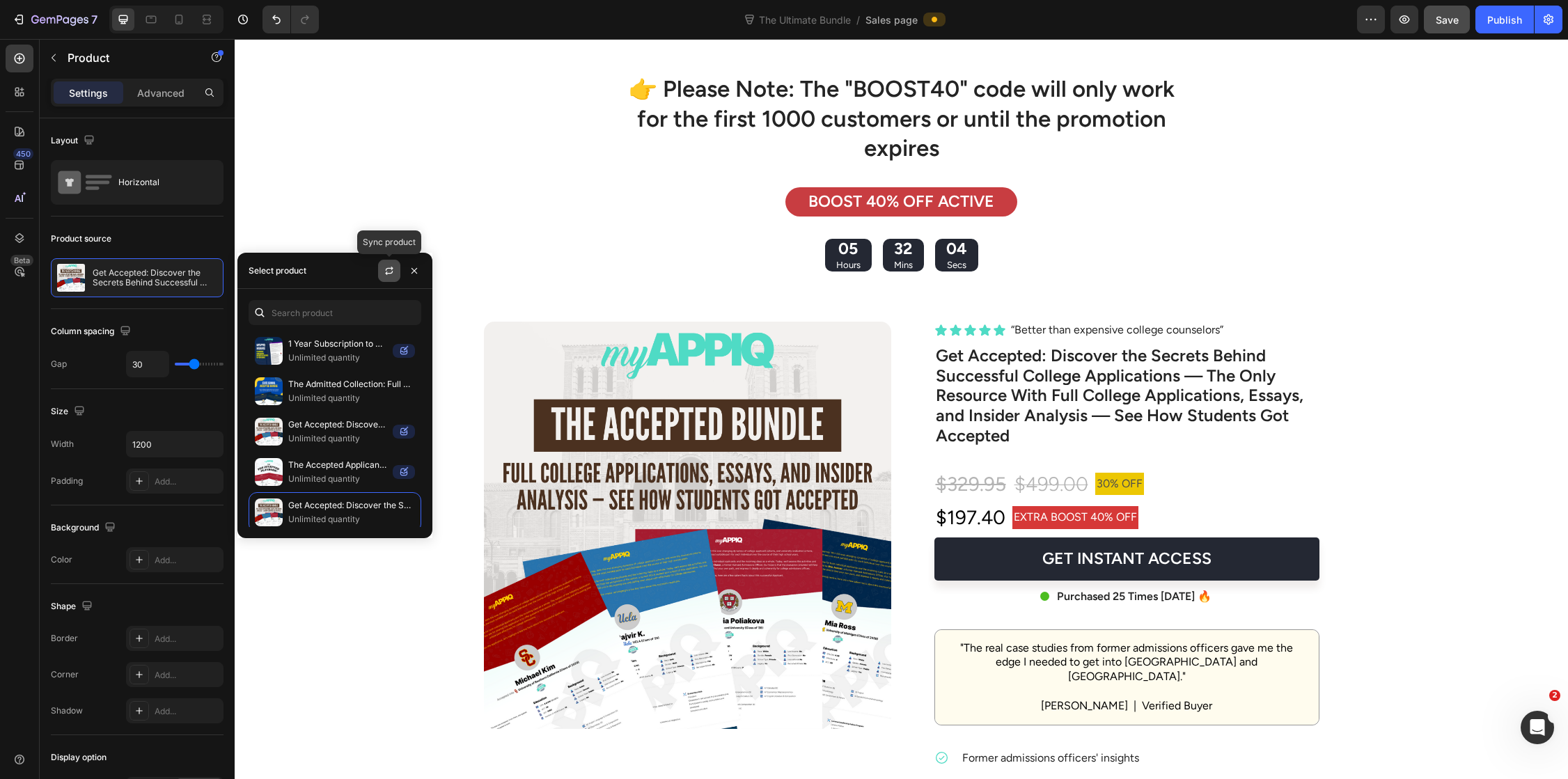
click at [385, 275] on icon "button" at bounding box center [390, 271] width 11 height 11
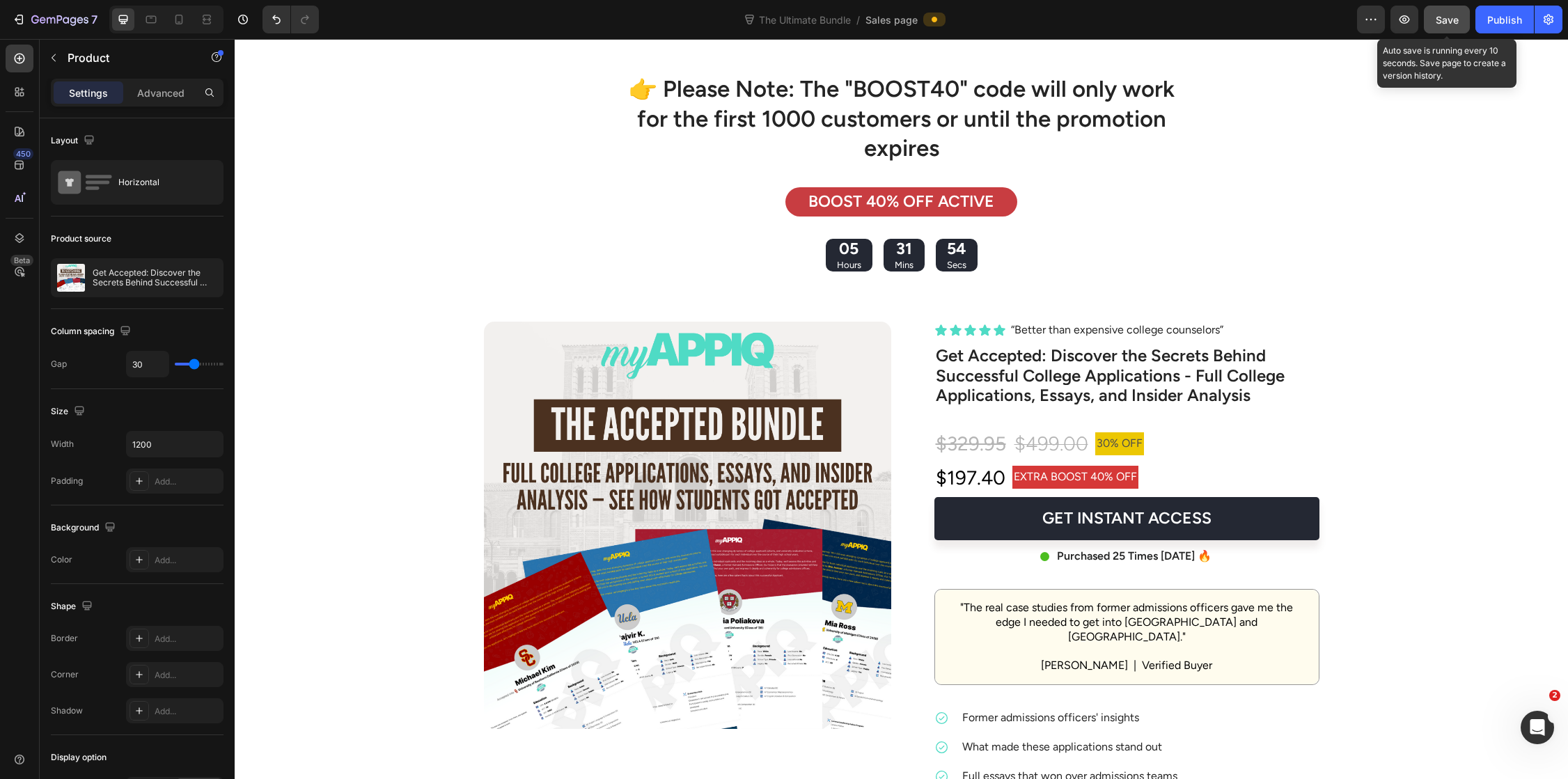
click at [1436, 14] on span "Save" at bounding box center [1446, 20] width 23 height 11
click at [1490, 13] on div "Publish" at bounding box center [1504, 19] width 35 height 14
click at [1499, 25] on div "Publish" at bounding box center [1504, 19] width 35 height 14
click at [1551, 24] on icon "button" at bounding box center [1548, 19] width 14 height 14
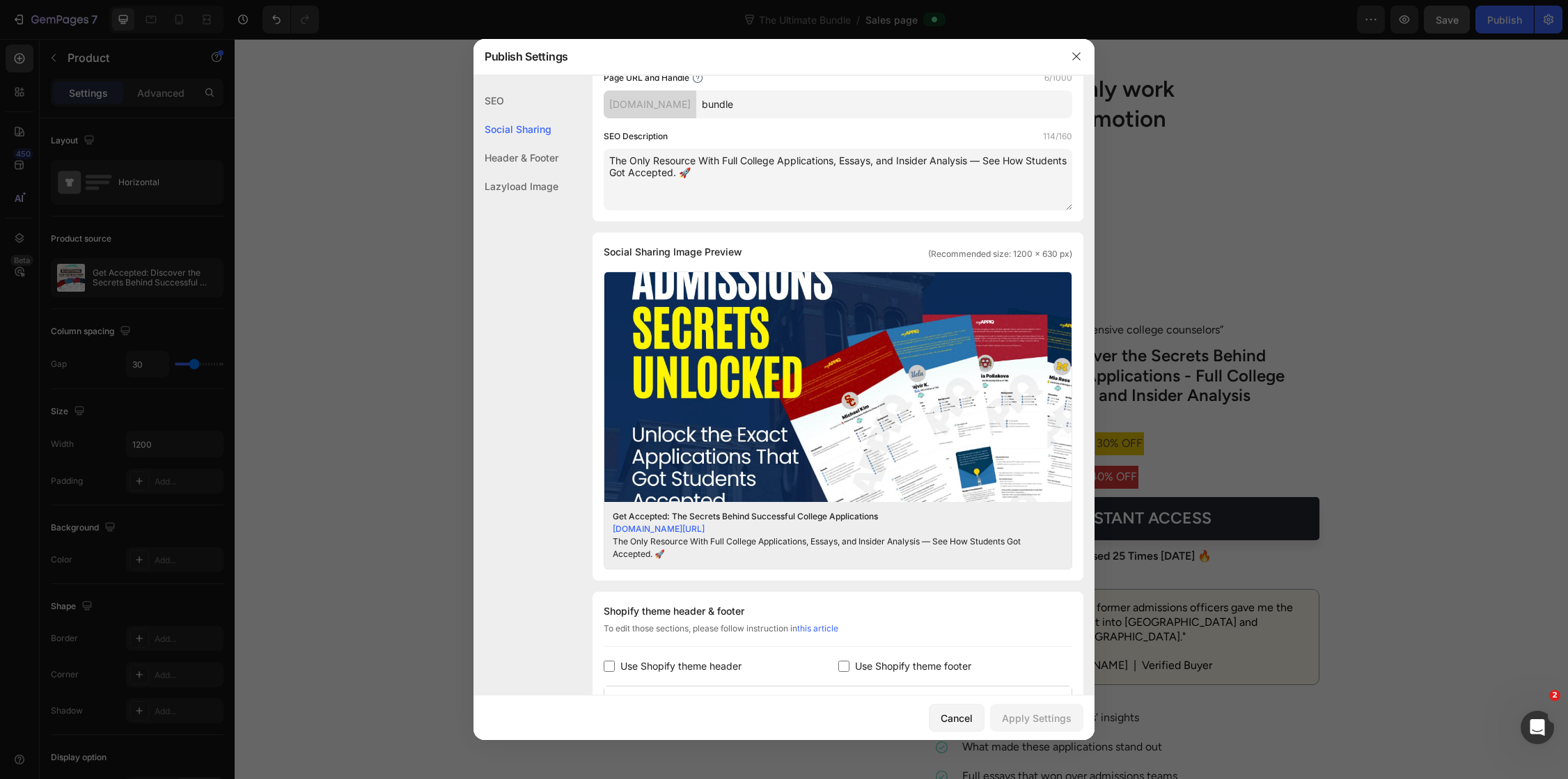
scroll to position [0, 0]
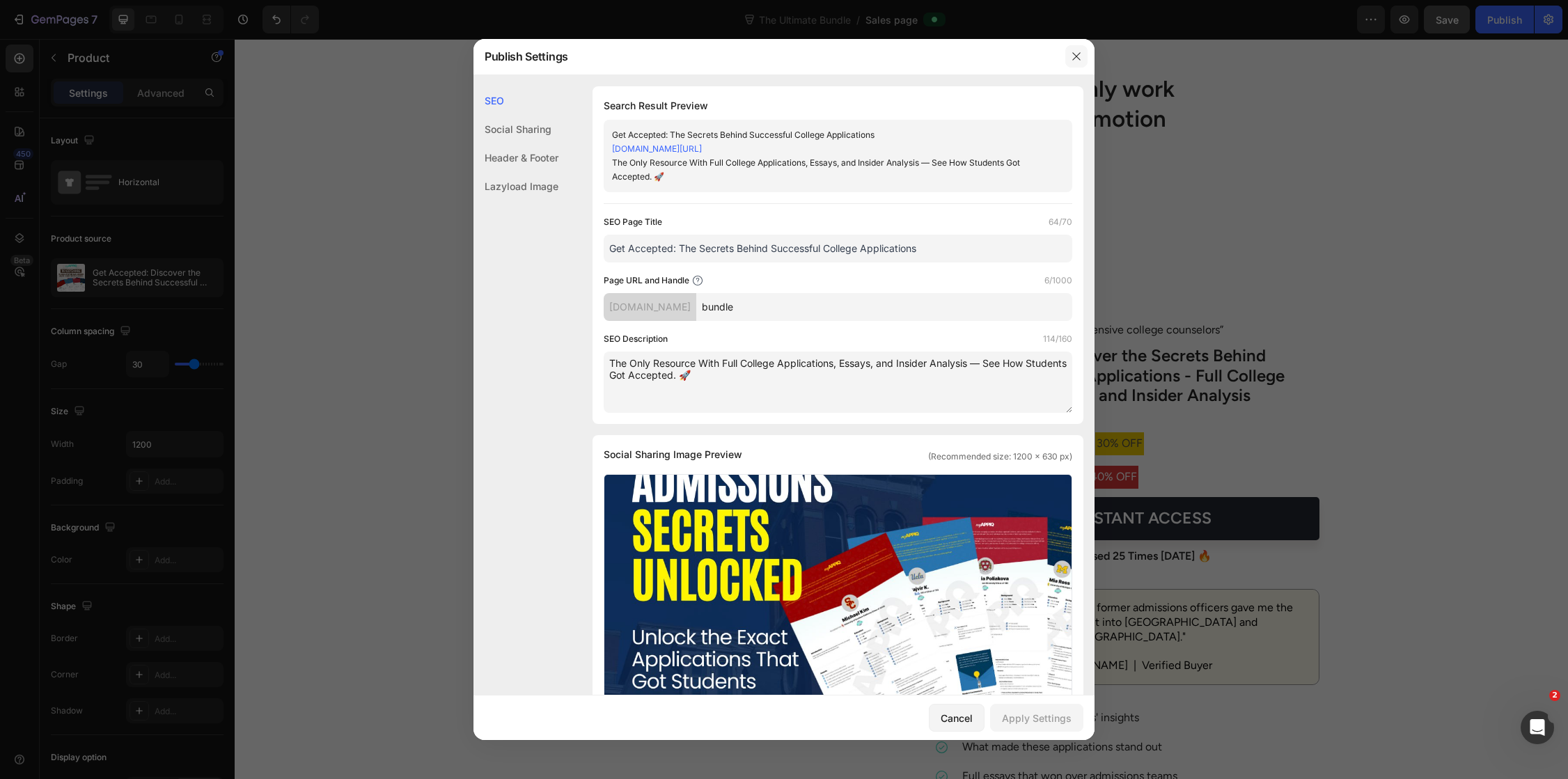
click at [1071, 54] on icon "button" at bounding box center [1077, 56] width 11 height 11
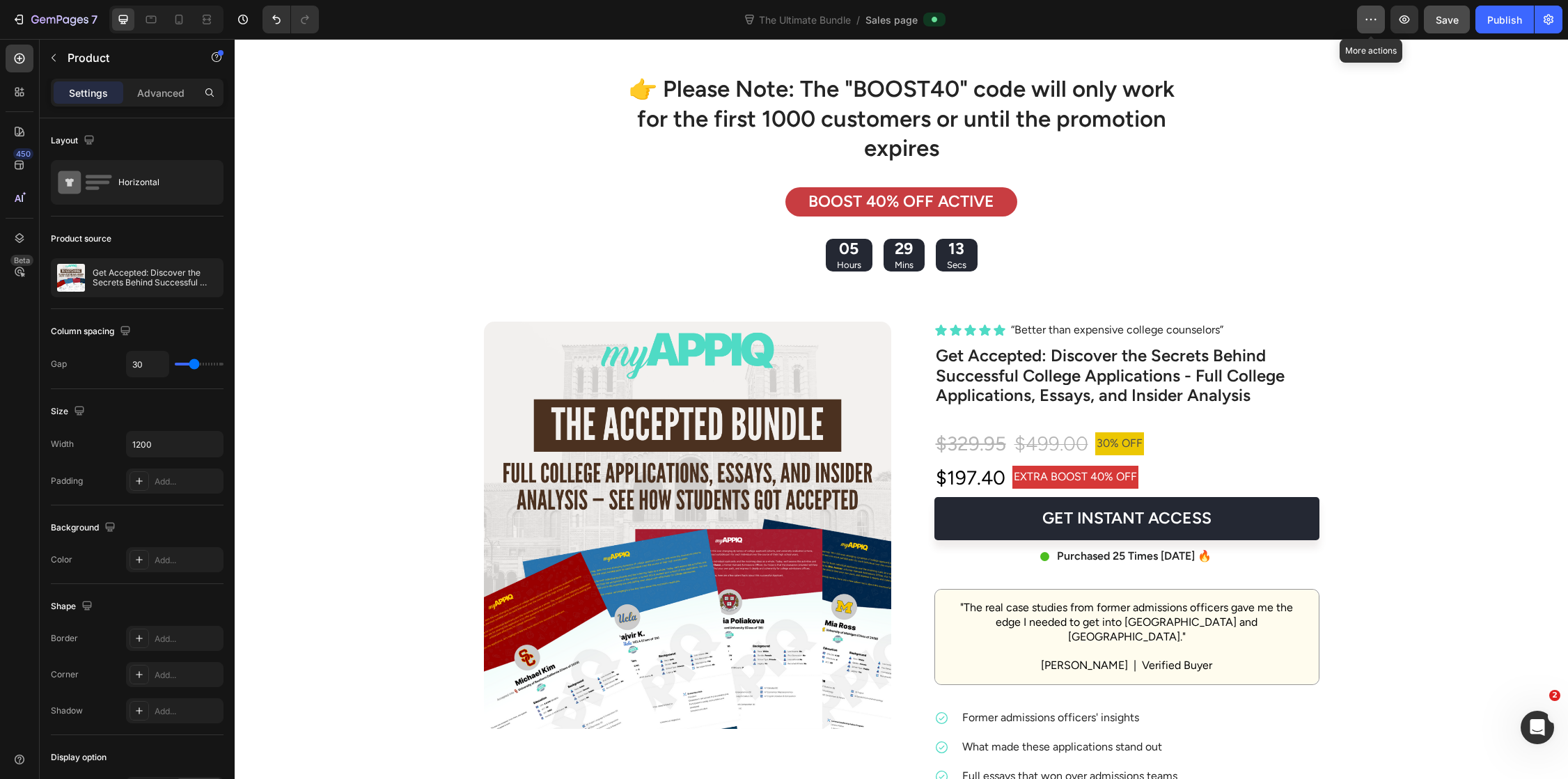
click at [1368, 22] on icon "button" at bounding box center [1370, 19] width 14 height 14
click at [1405, 20] on icon "button" at bounding box center [1404, 19] width 10 height 9
click at [40, 20] on icon "button" at bounding box center [43, 20] width 7 height 7
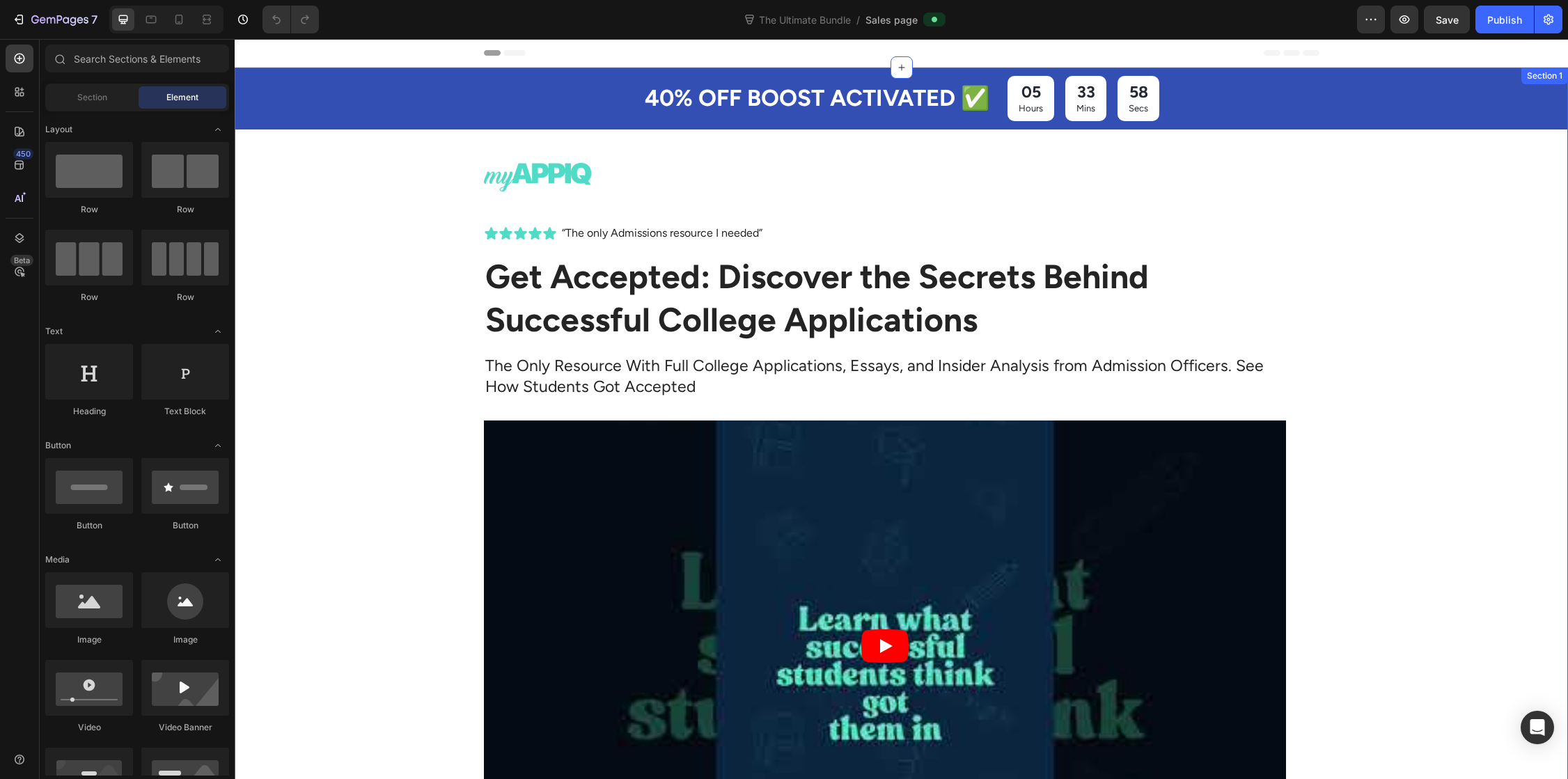
click at [392, 473] on div "40% OFF BOOST ACTIVATED ✅ Text Block 05 Hours 33 Mins 58 Secs Countdown Timer R…" at bounding box center [901, 584] width 1333 height 1035
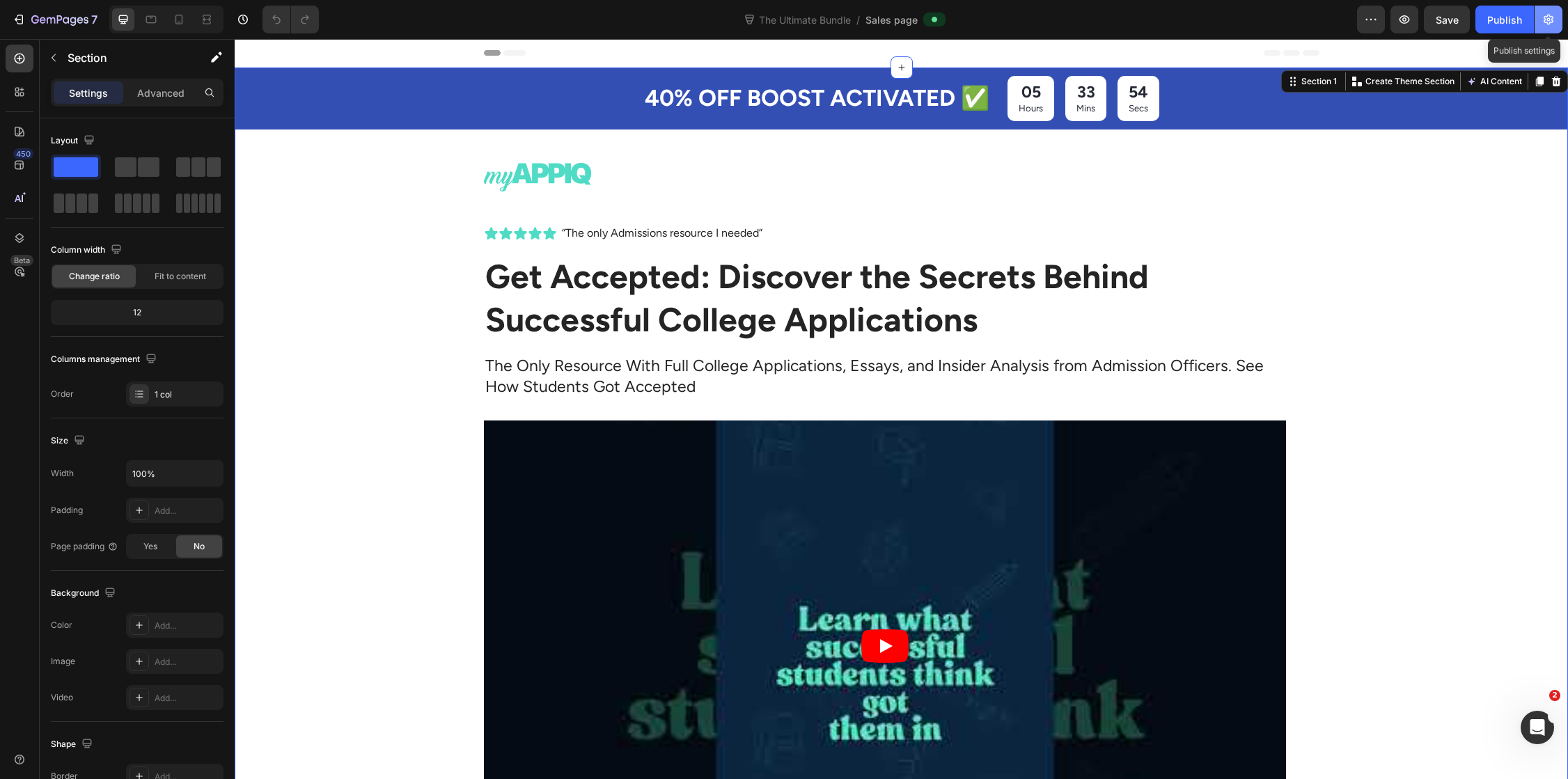
click at [1547, 20] on icon "button" at bounding box center [1548, 19] width 10 height 10
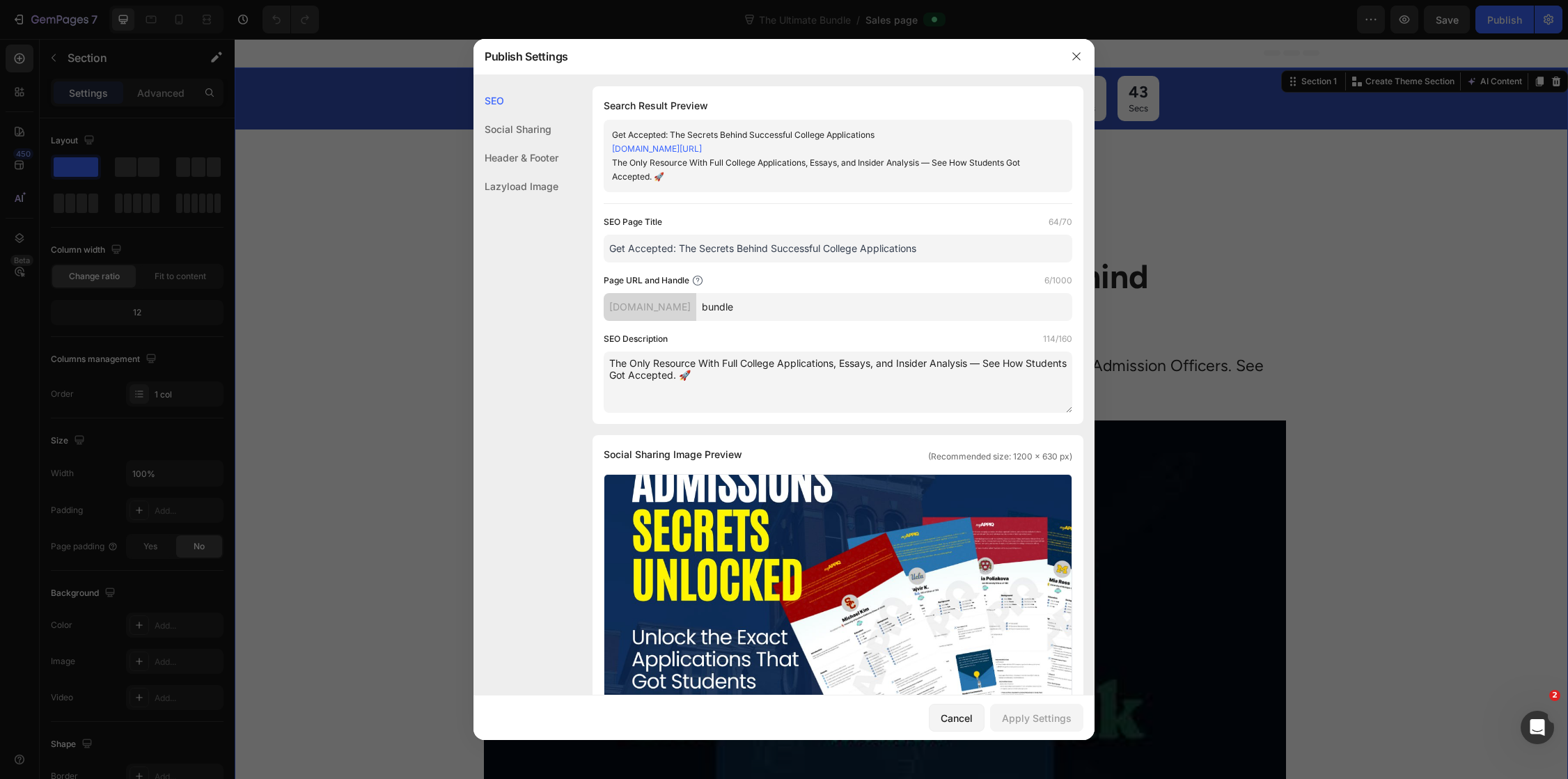
click at [511, 143] on div "Social Sharing" at bounding box center [515, 158] width 85 height 28
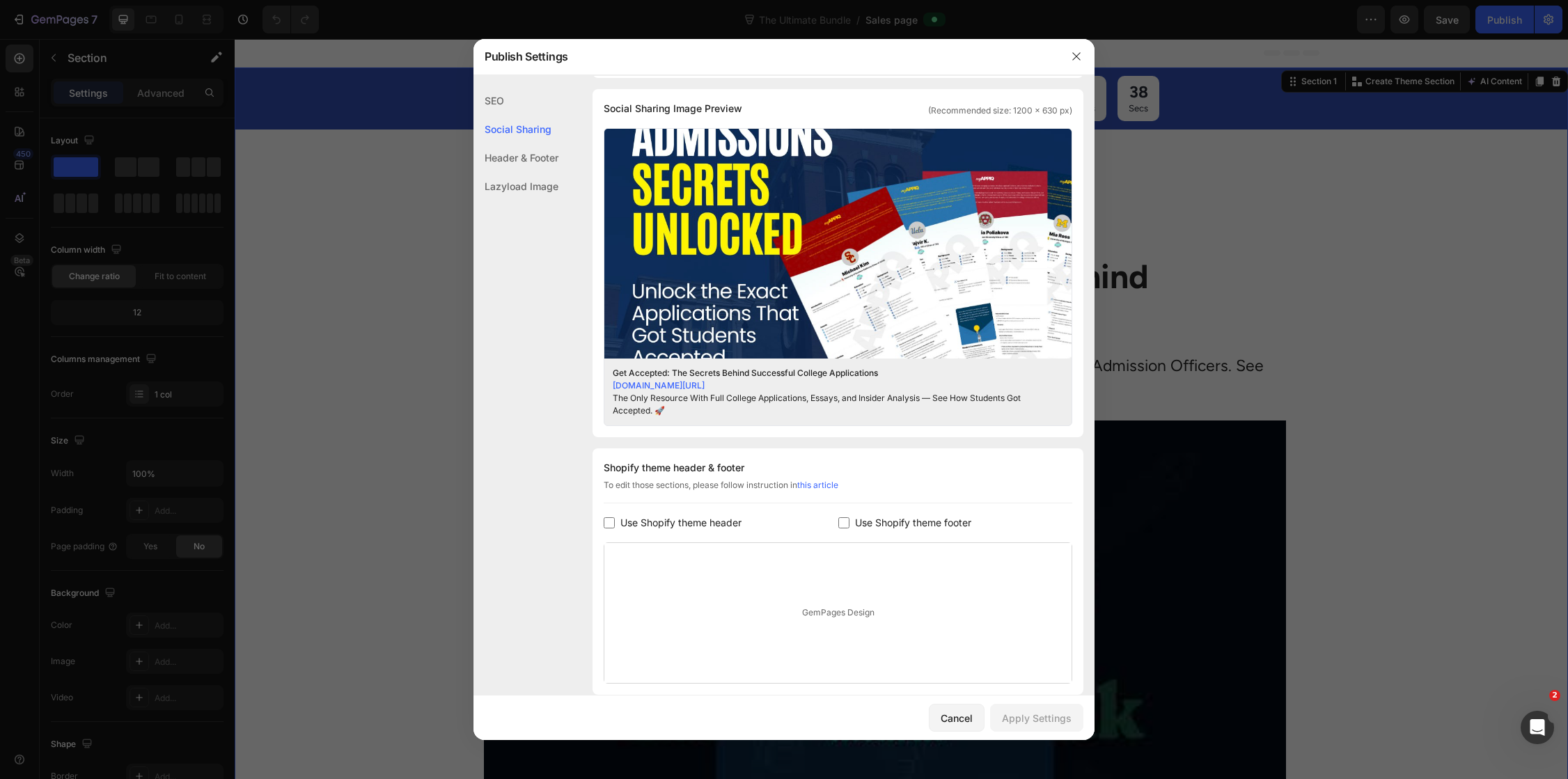
scroll to position [448, 0]
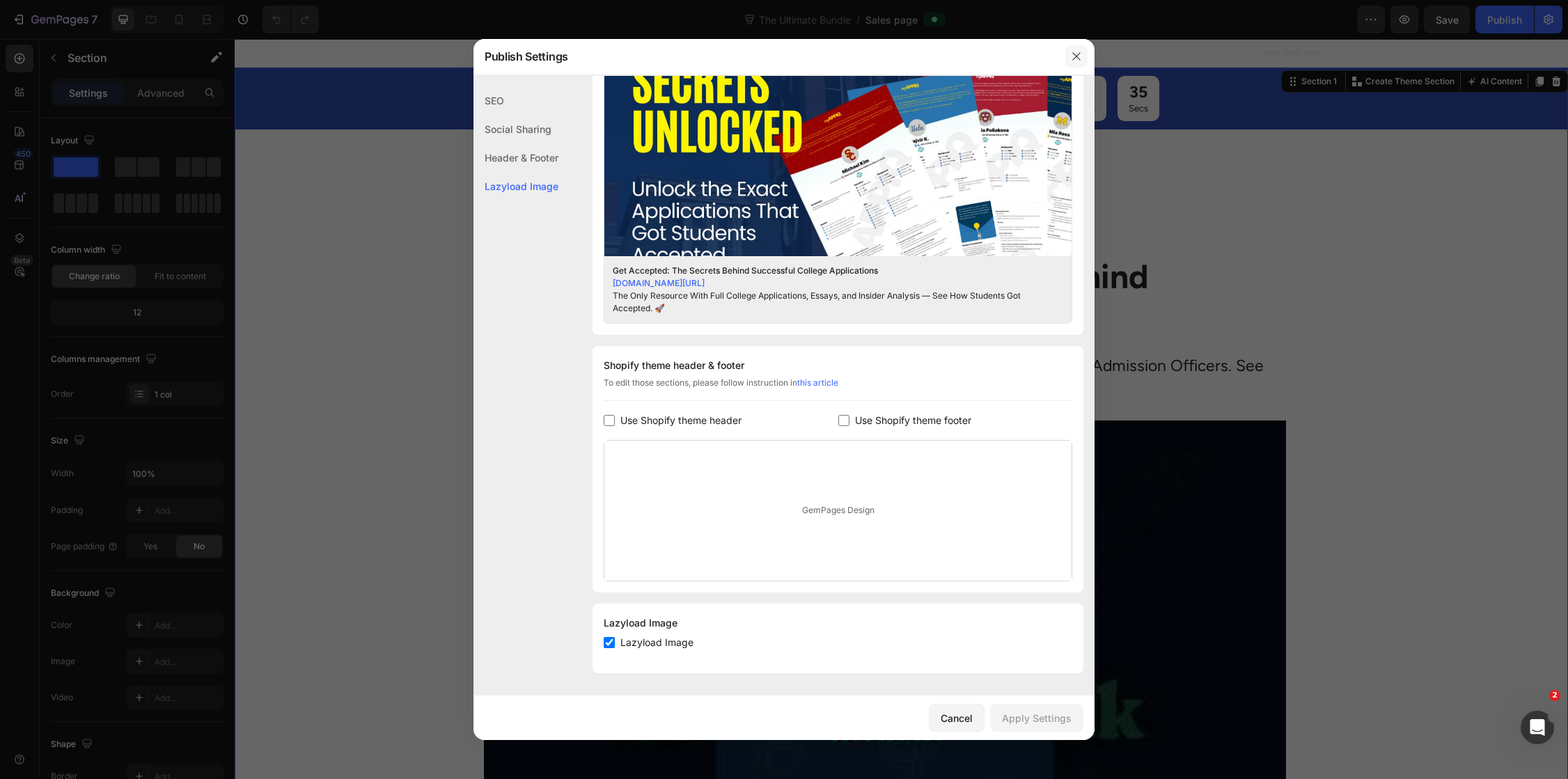
click at [1078, 56] on icon "button" at bounding box center [1077, 56] width 11 height 11
